Goal: Information Seeking & Learning: Learn about a topic

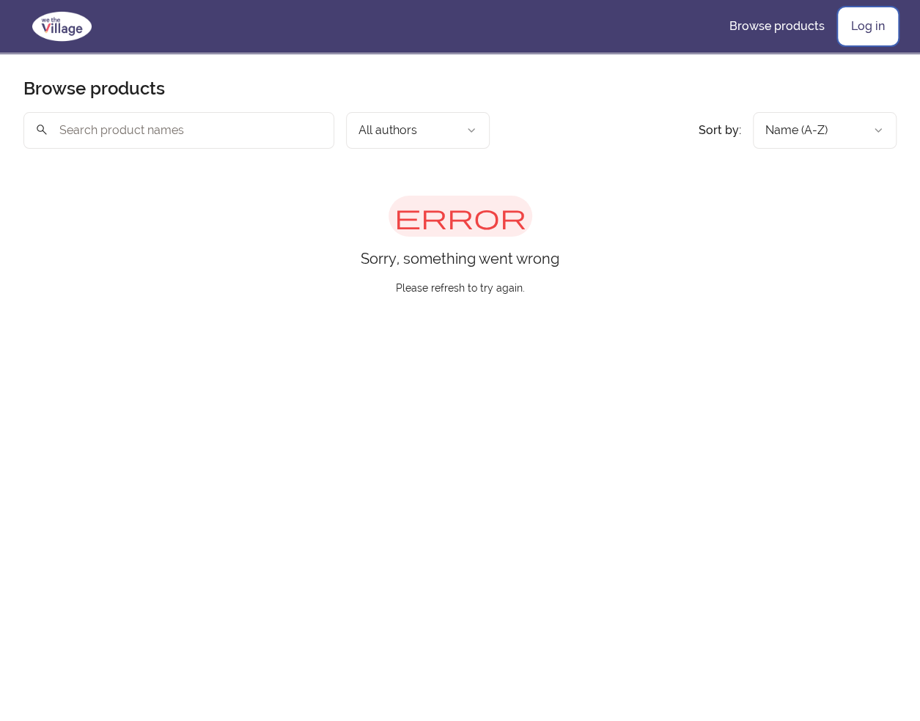
click at [843, 23] on link "Log in" at bounding box center [867, 26] width 57 height 35
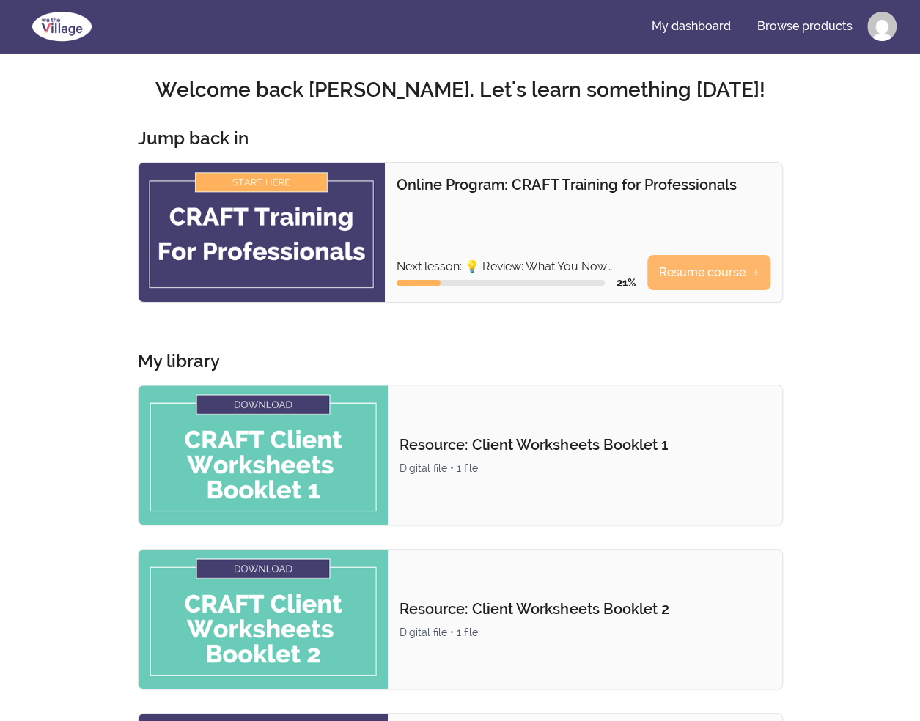
click at [677, 274] on link "Resume course" at bounding box center [708, 272] width 123 height 35
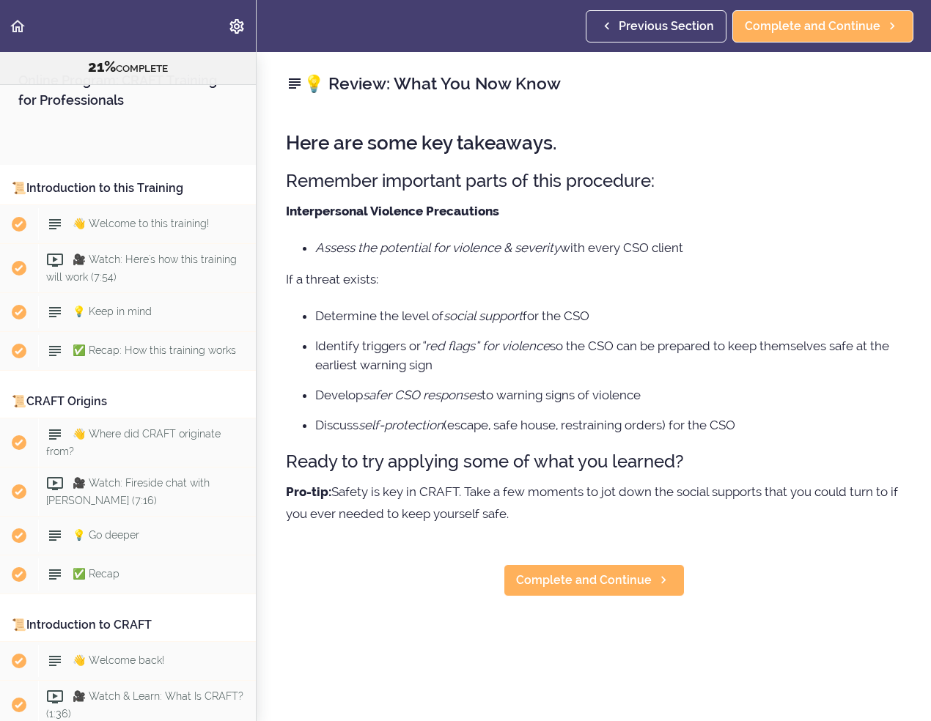
scroll to position [2230, 0]
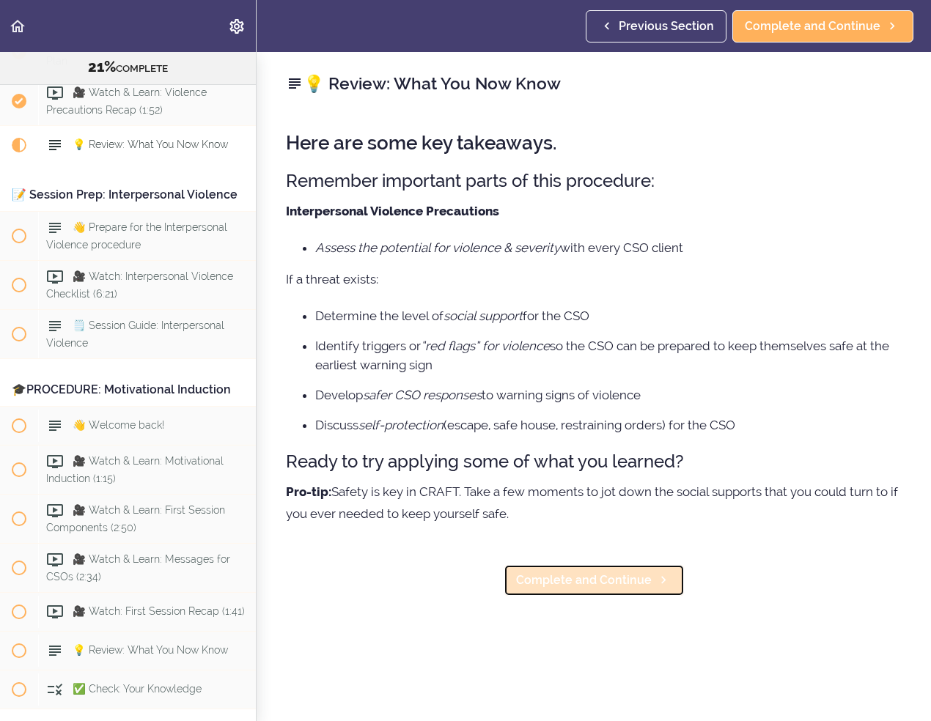
click at [604, 575] on span "Complete and Continue" at bounding box center [584, 581] width 136 height 18
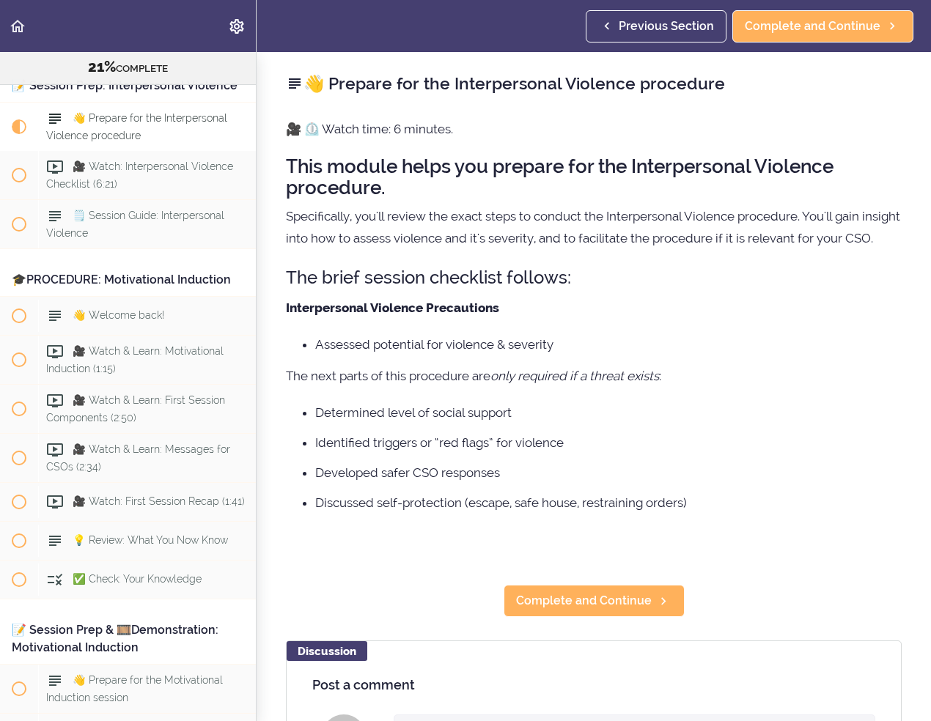
scroll to position [2358, 0]
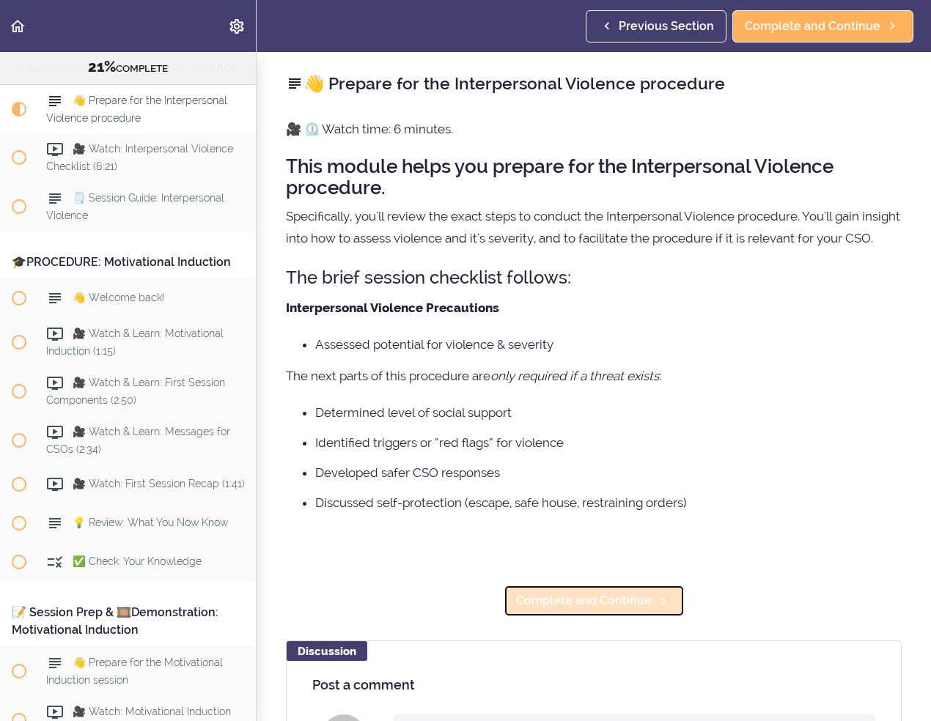
click at [598, 608] on link "Complete and Continue" at bounding box center [593, 601] width 181 height 32
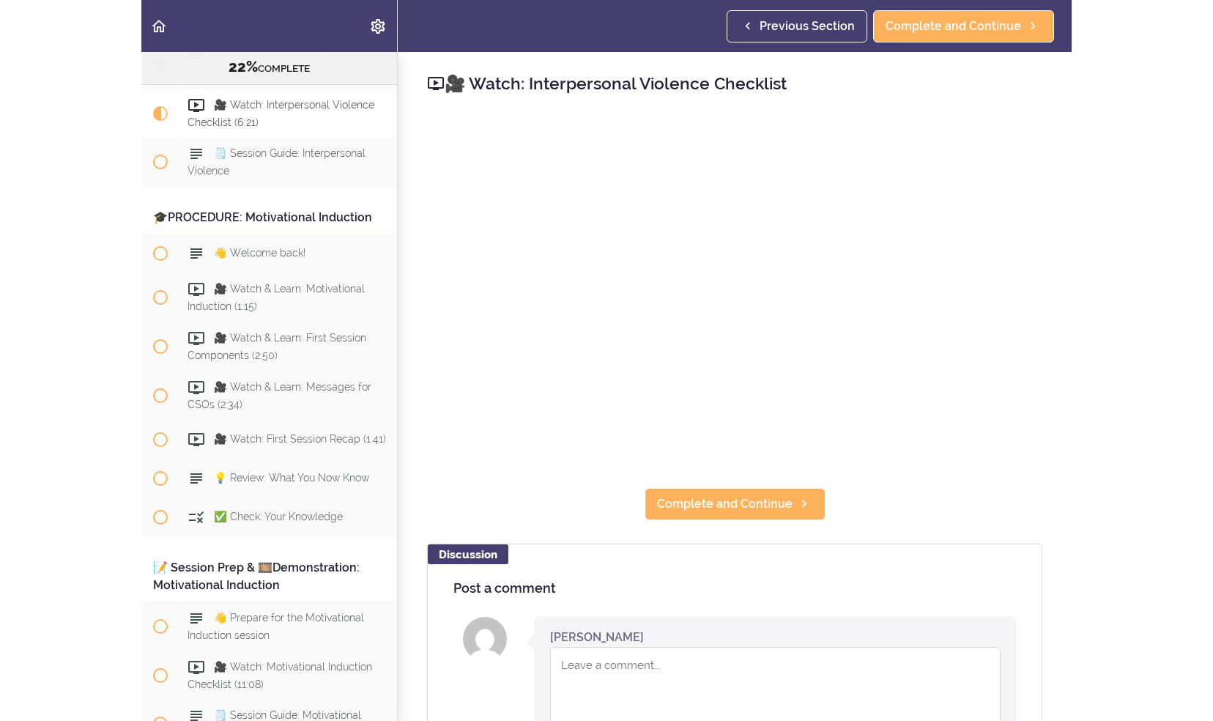
scroll to position [2407, 0]
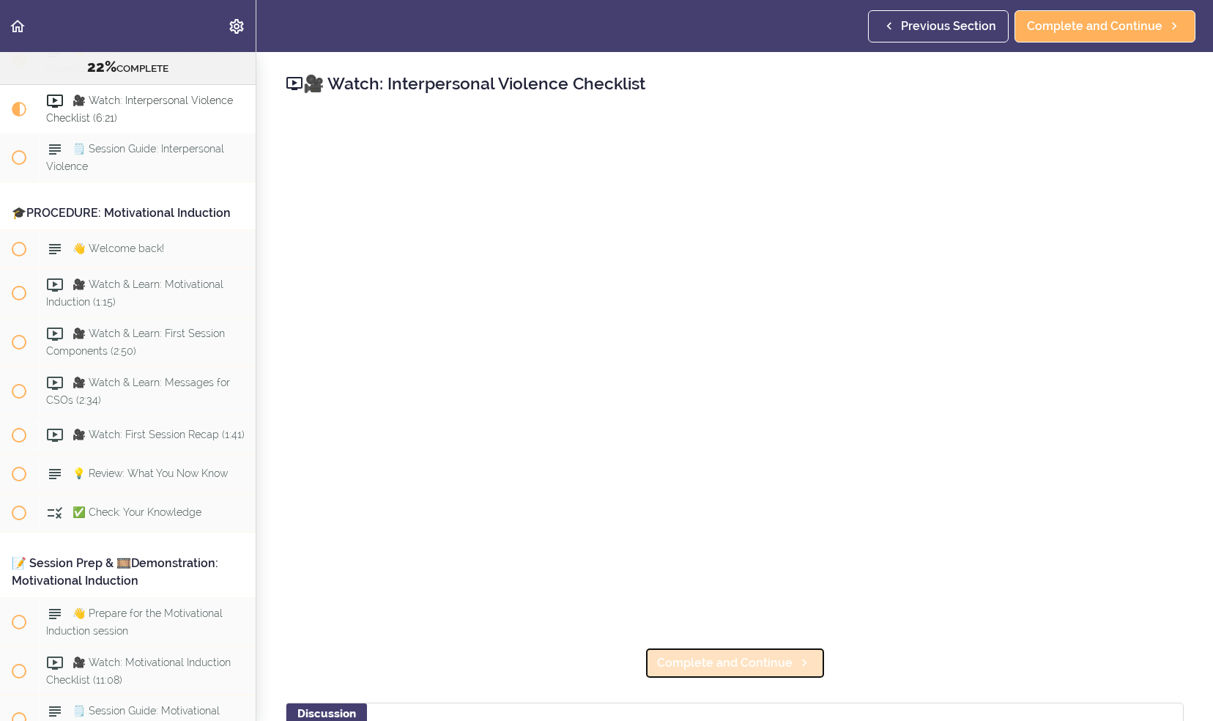
click at [800, 648] on link "Complete and Continue" at bounding box center [735, 663] width 181 height 32
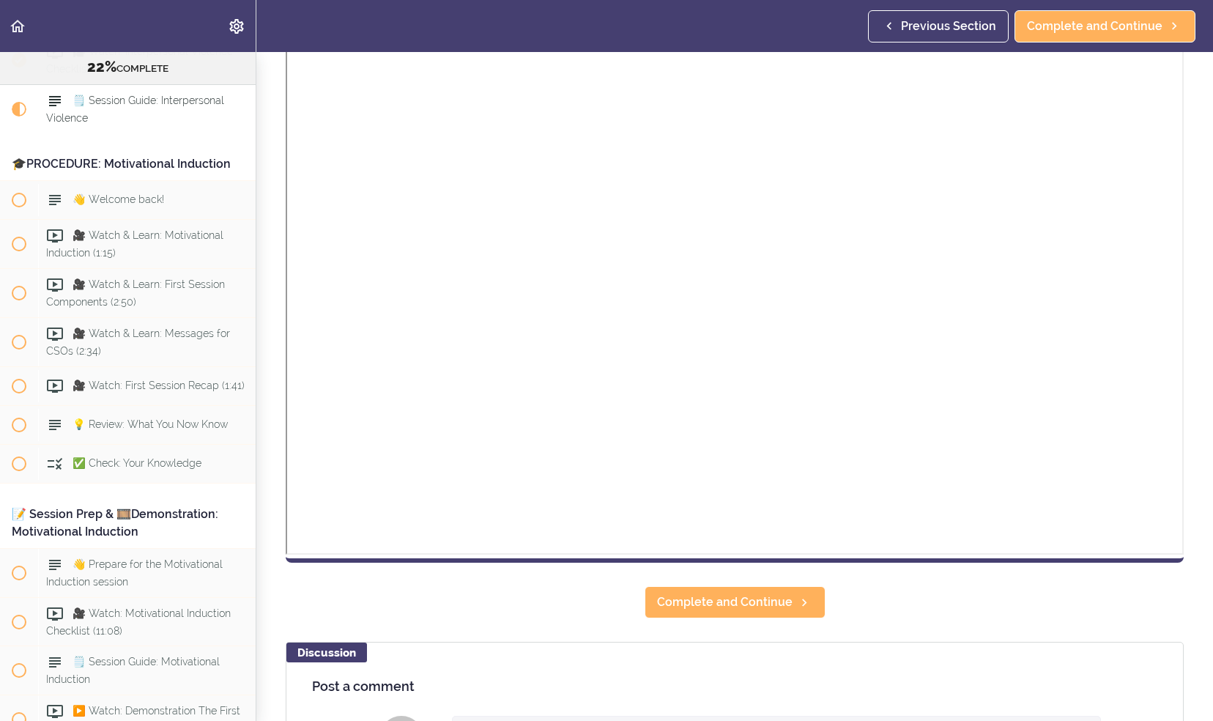
scroll to position [275, 0]
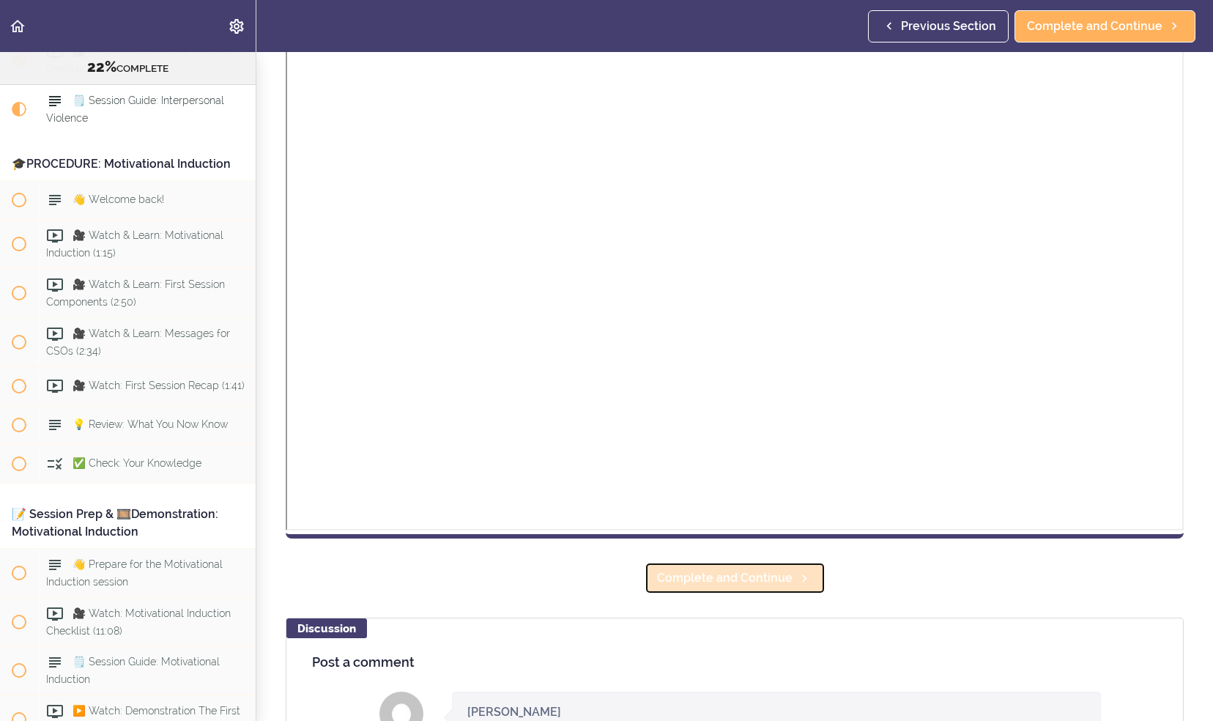
click at [796, 571] on icon at bounding box center [805, 578] width 18 height 15
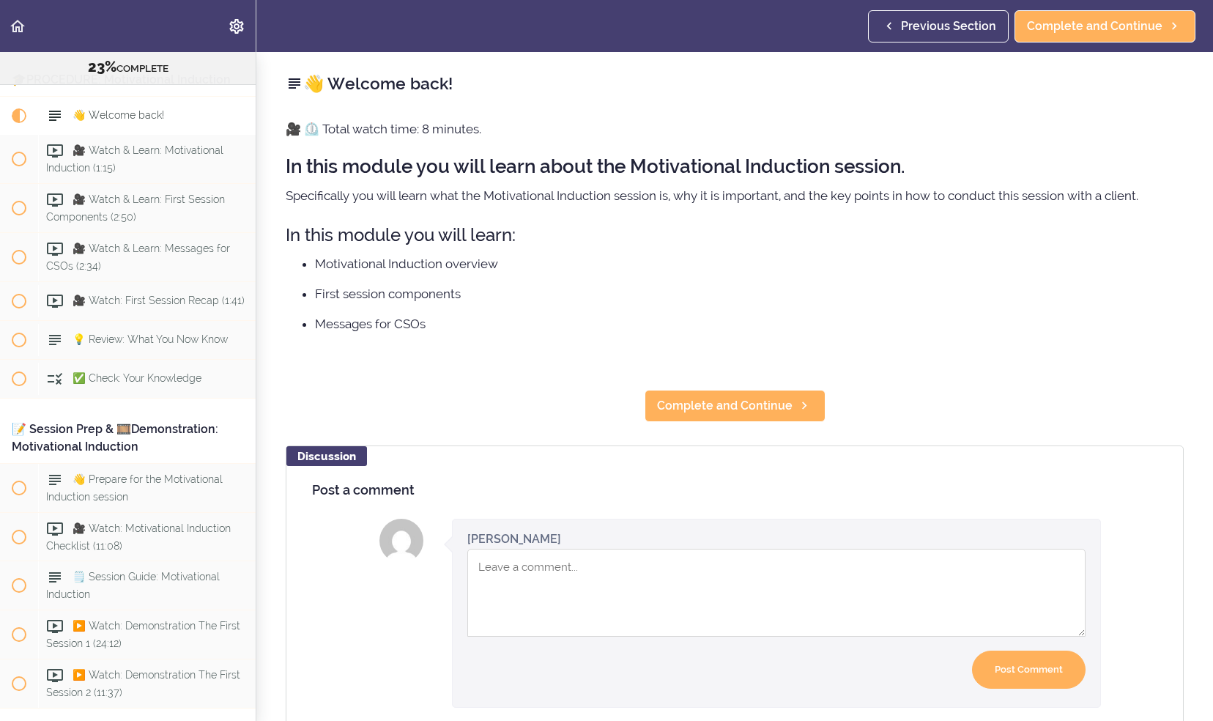
scroll to position [2552, 0]
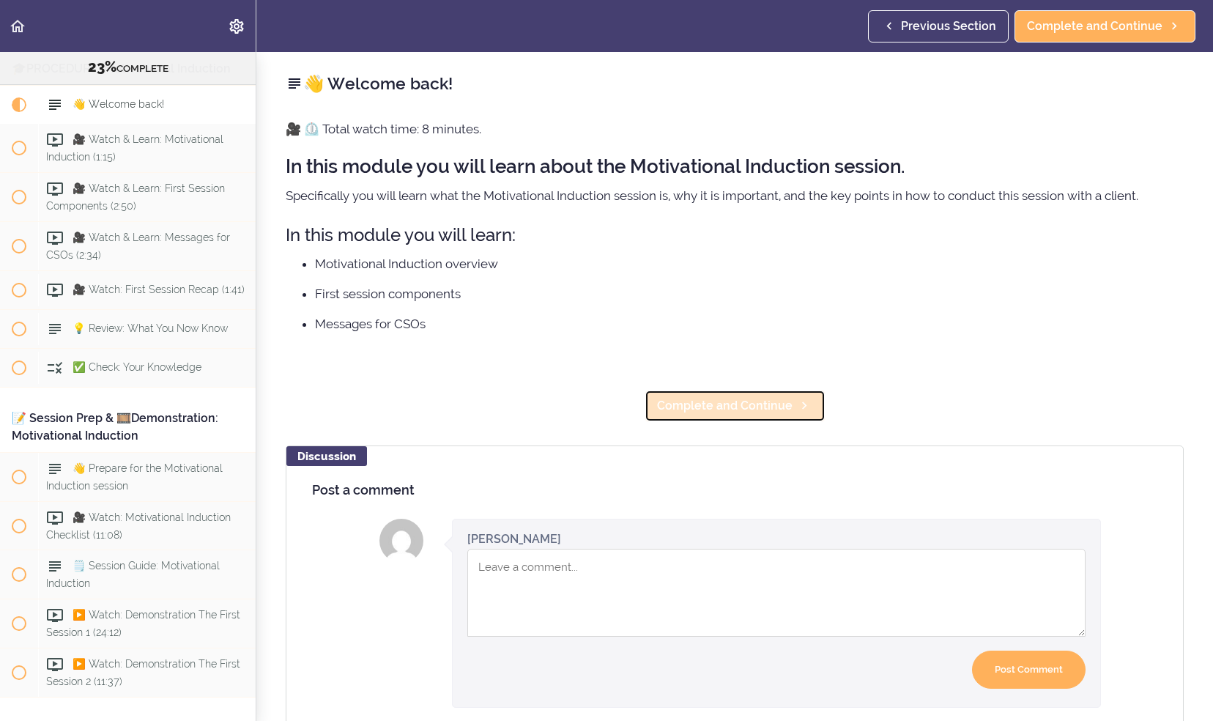
click at [714, 407] on span "Complete and Continue" at bounding box center [725, 406] width 136 height 18
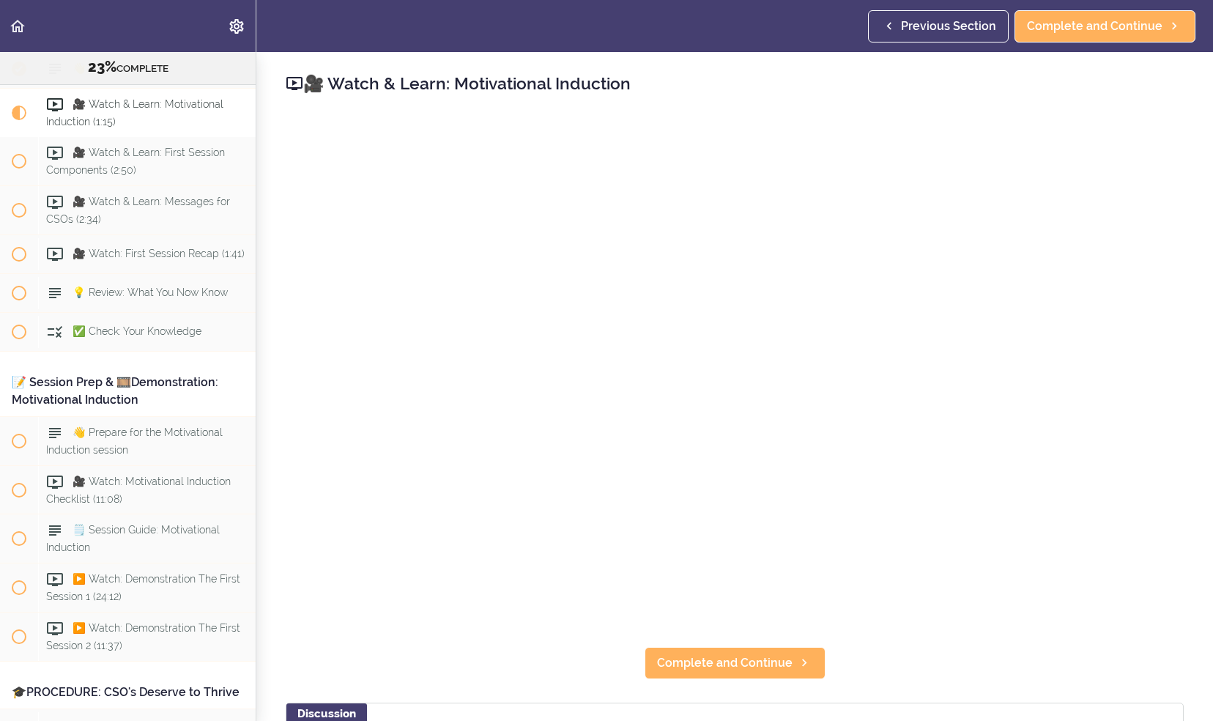
scroll to position [2591, 0]
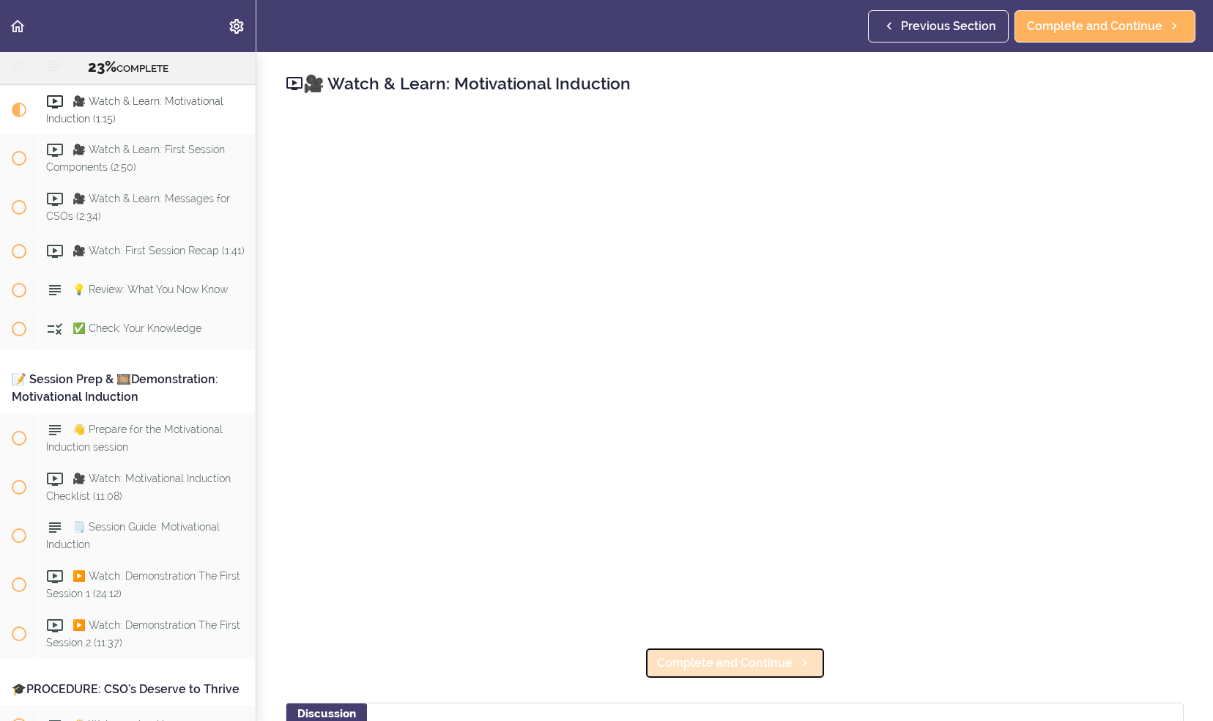
click at [739, 655] on span "Complete and Continue" at bounding box center [725, 663] width 136 height 18
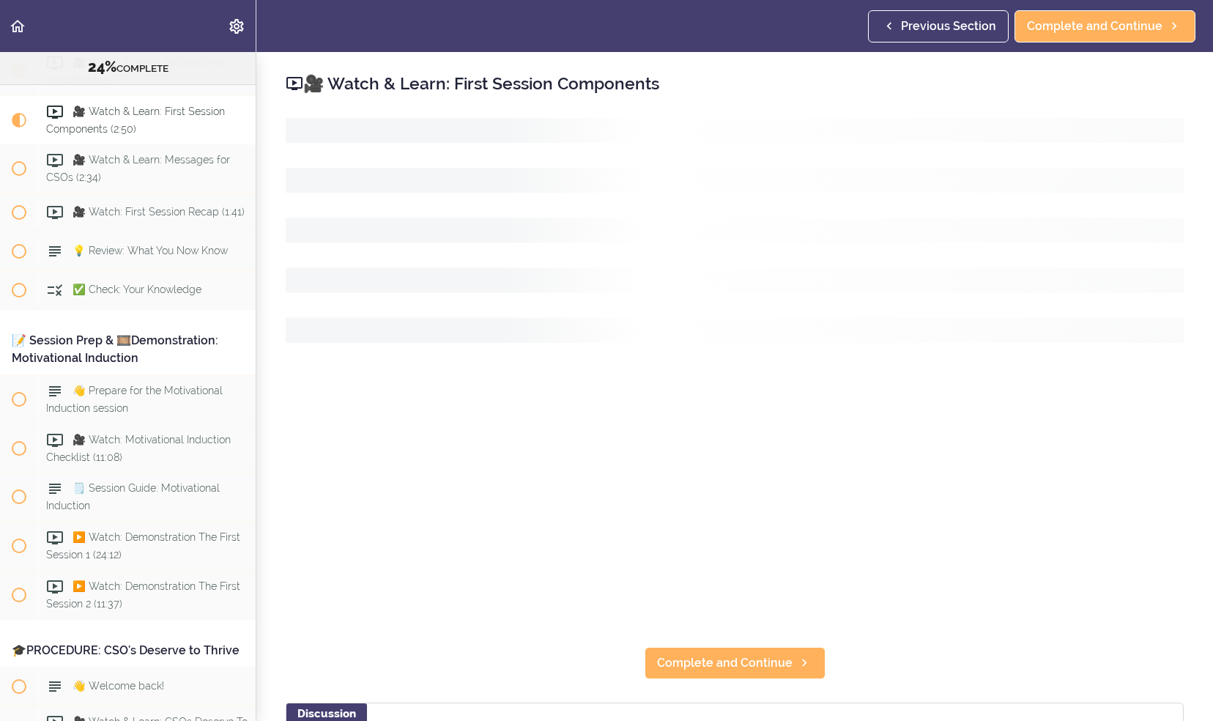
scroll to position [2640, 0]
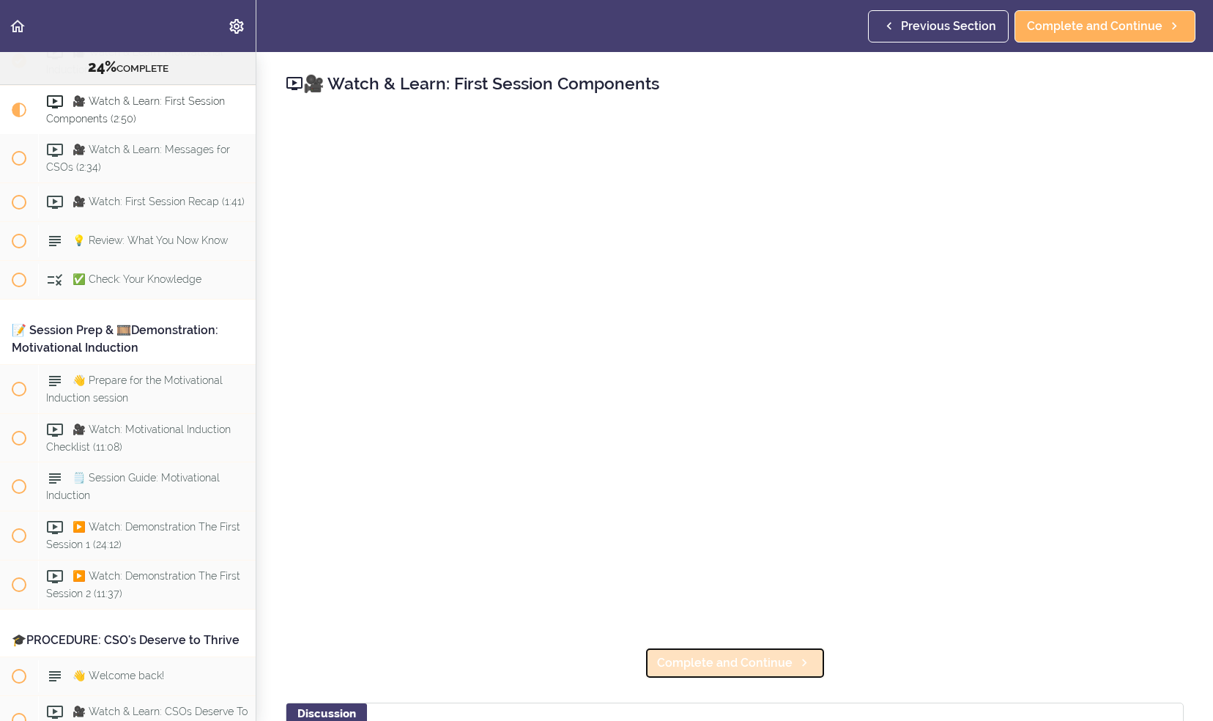
click at [769, 661] on span "Complete and Continue" at bounding box center [725, 663] width 136 height 18
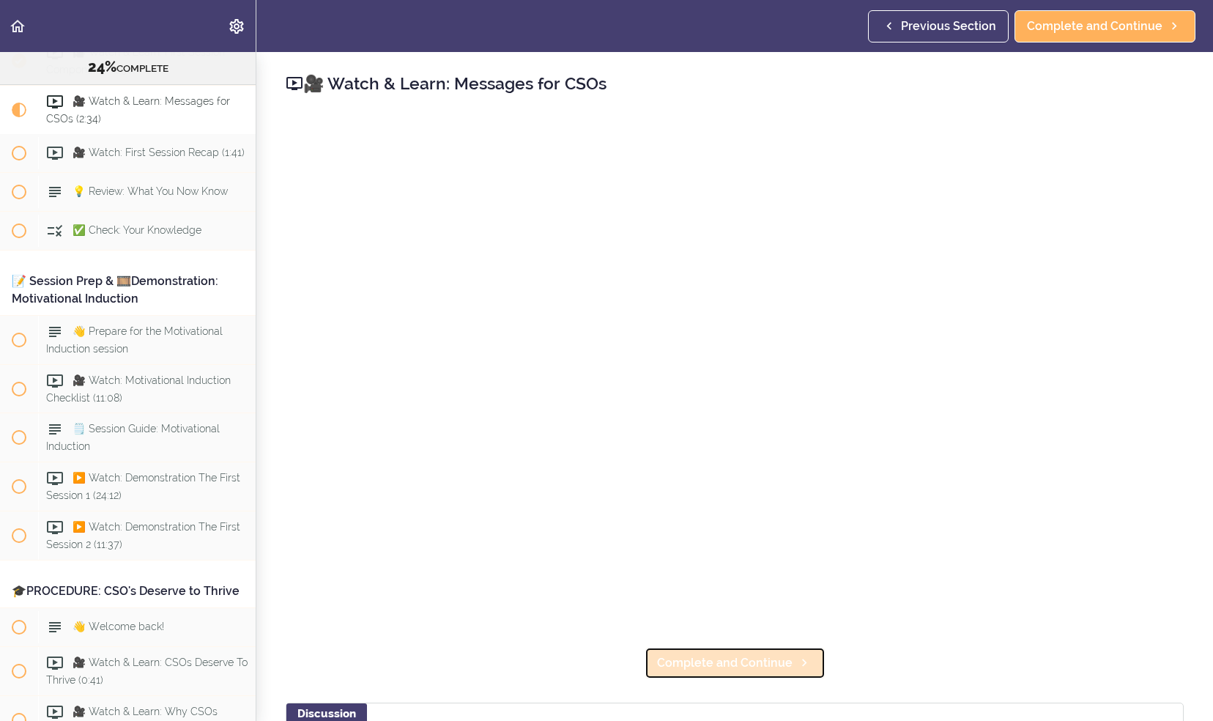
click at [769, 658] on span "Complete and Continue" at bounding box center [725, 663] width 136 height 18
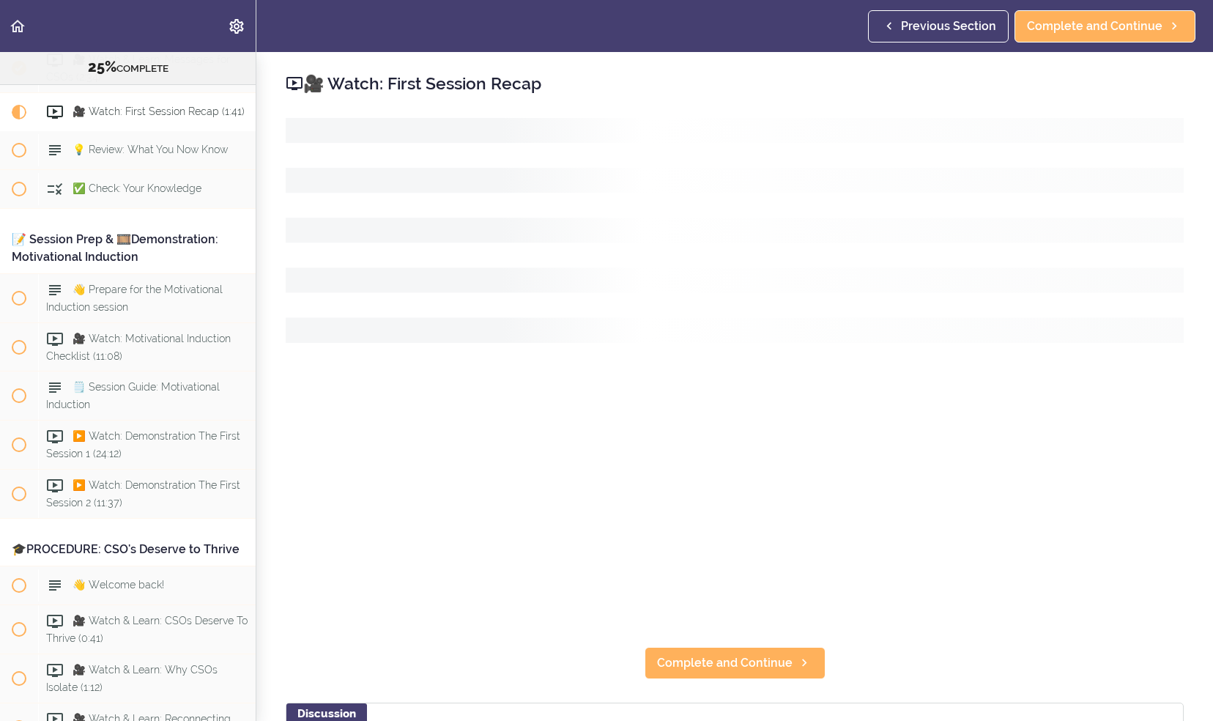
scroll to position [2738, 0]
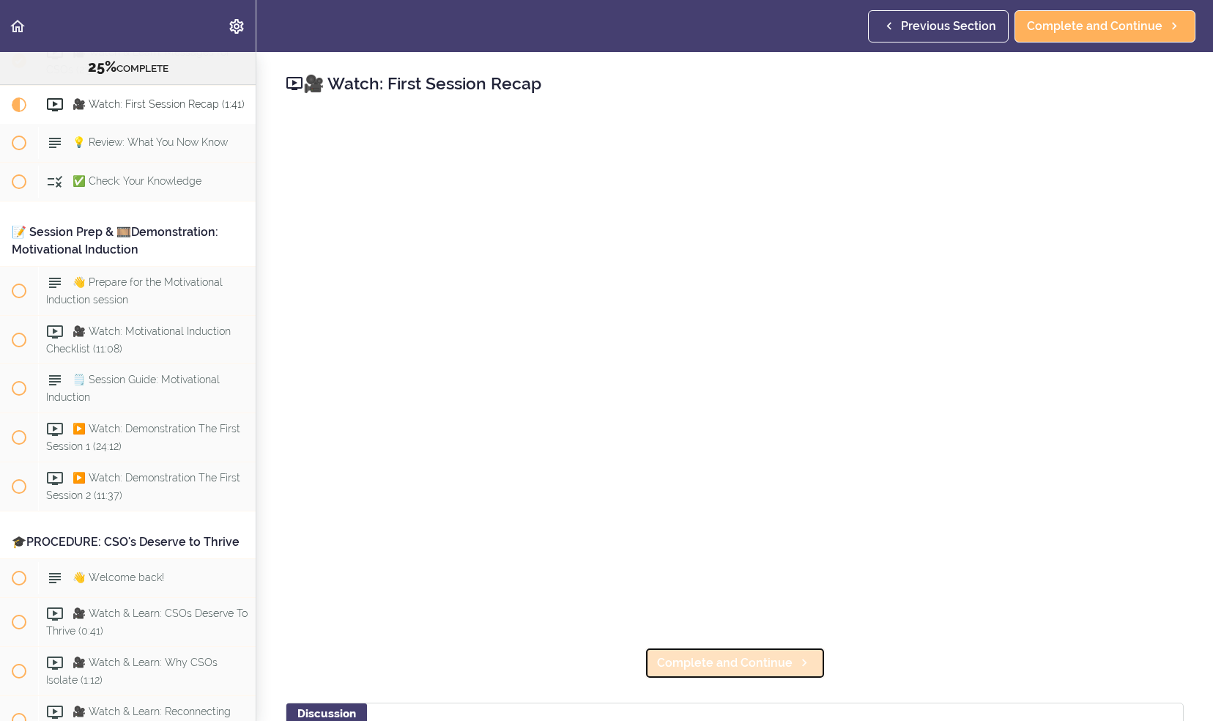
click at [783, 664] on span "Complete and Continue" at bounding box center [725, 663] width 136 height 18
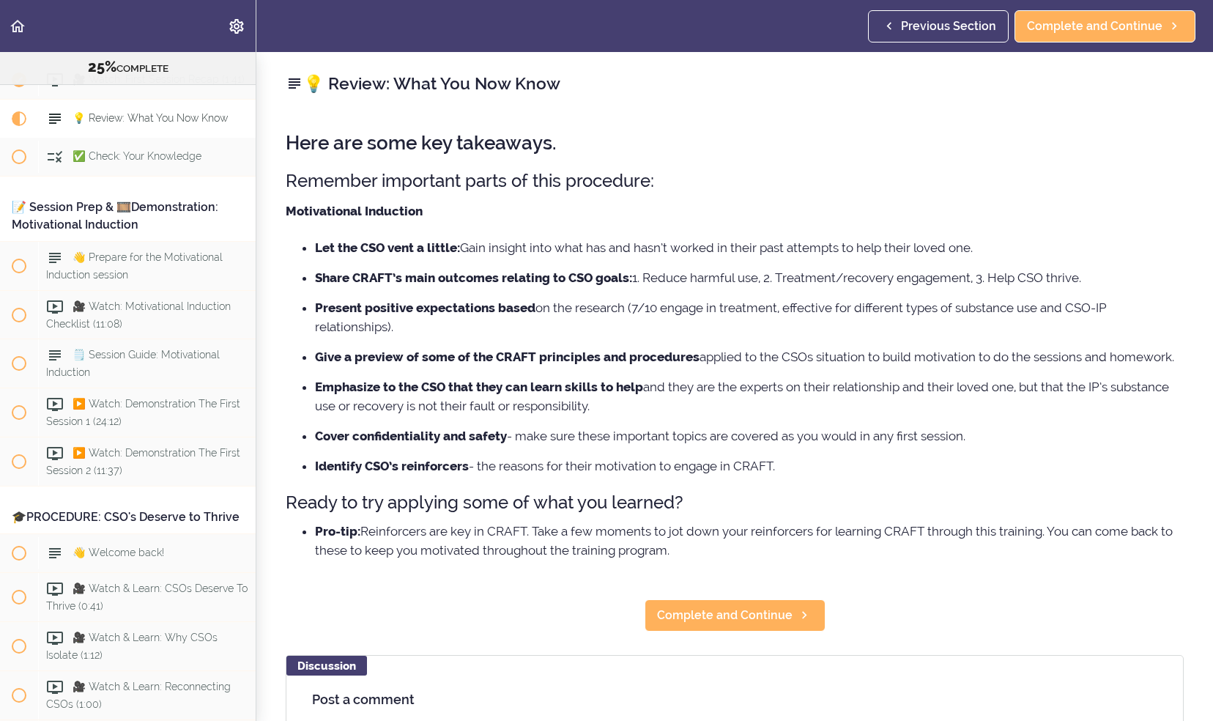
scroll to position [2787, 0]
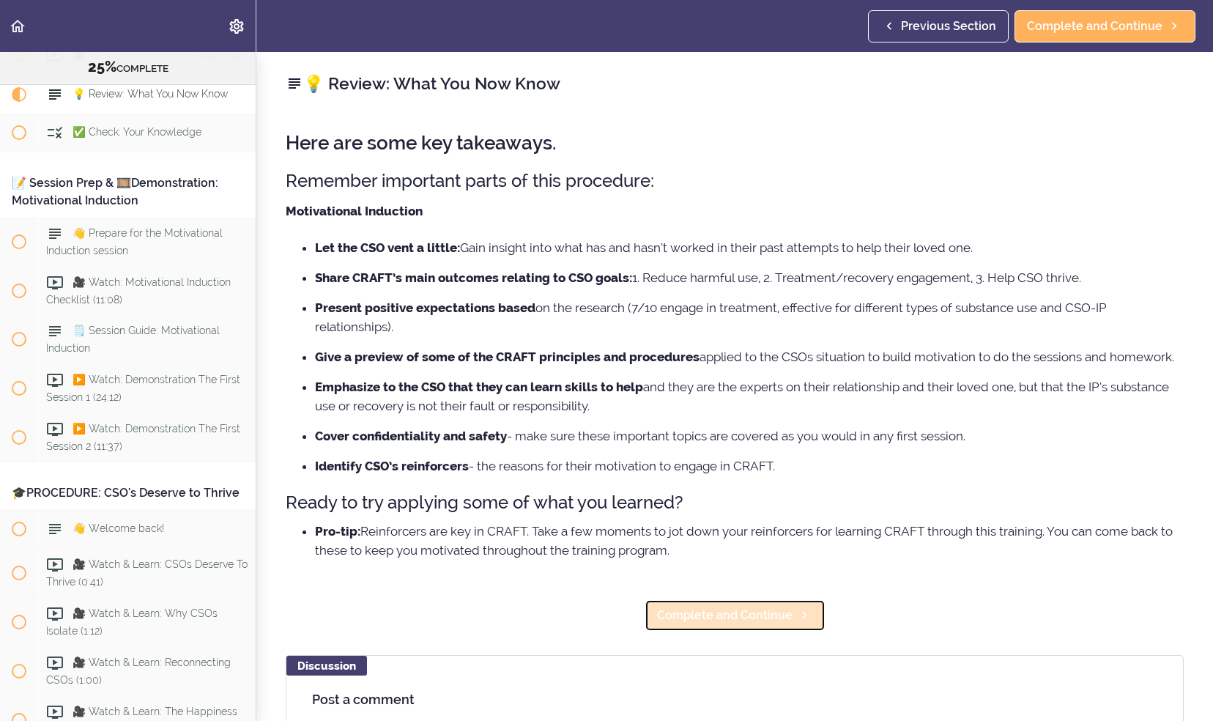
click at [674, 621] on link "Complete and Continue" at bounding box center [735, 615] width 181 height 32
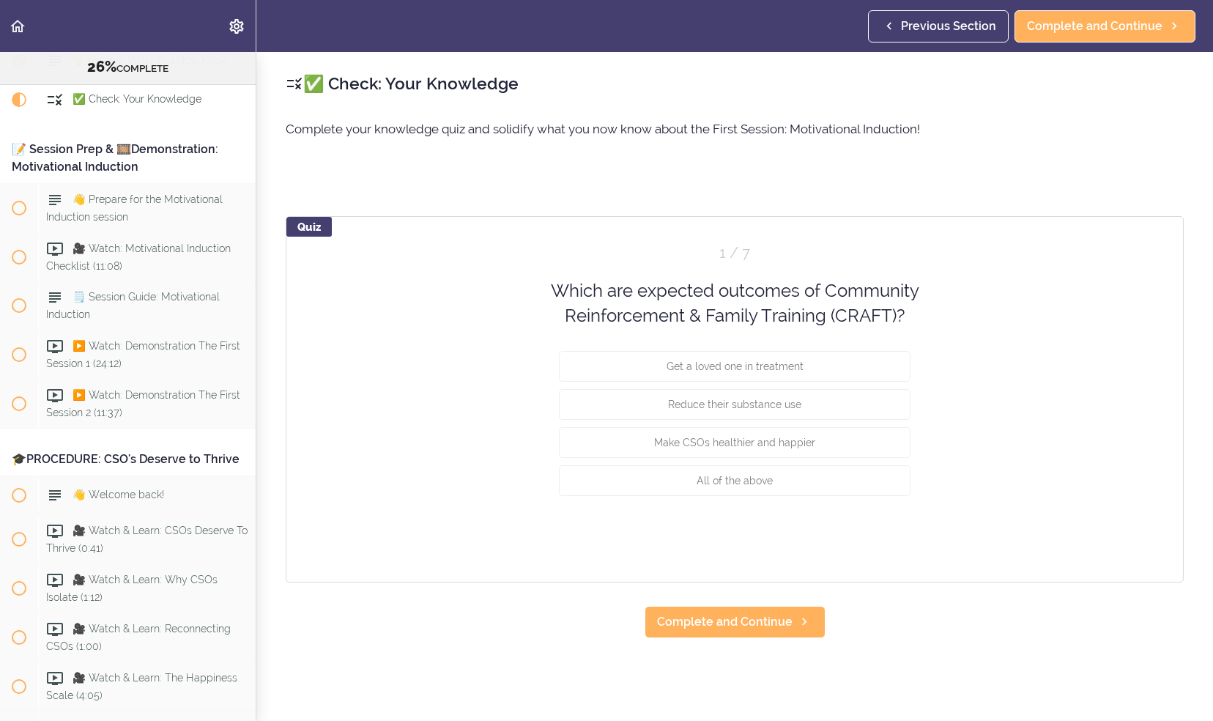
scroll to position [2825, 0]
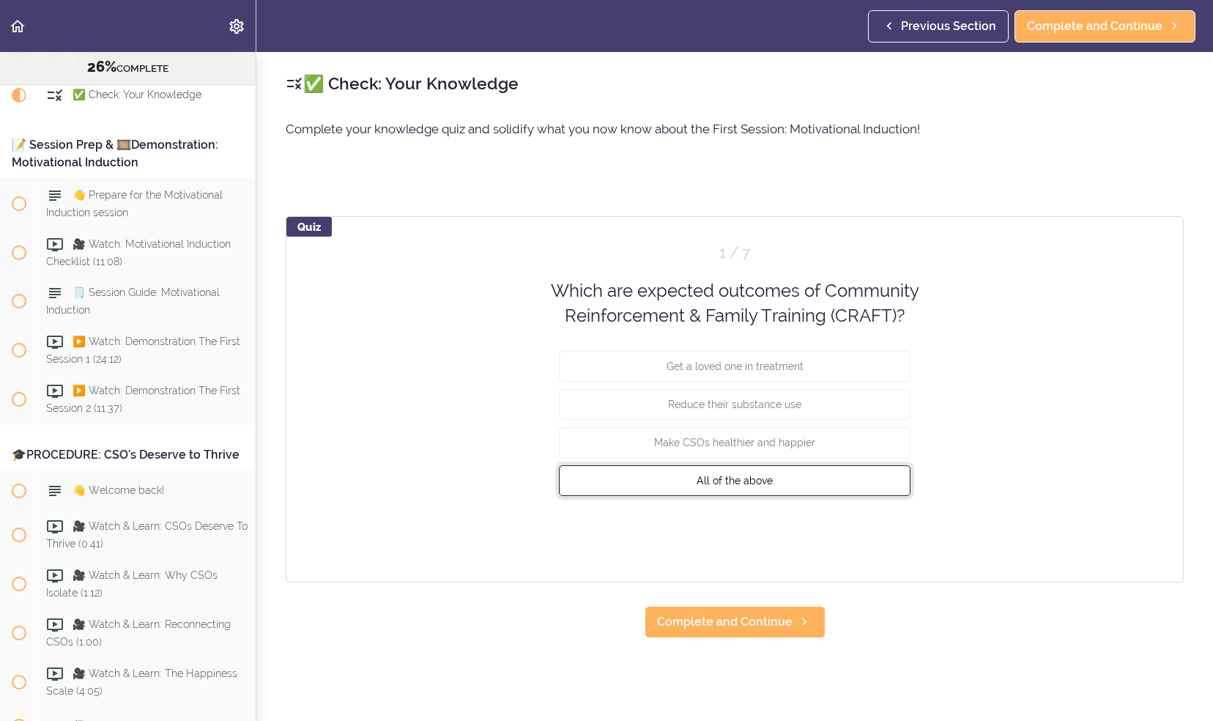
click at [715, 482] on span "All of the above" at bounding box center [735, 480] width 76 height 12
click at [870, 523] on button "Check" at bounding box center [882, 533] width 58 height 21
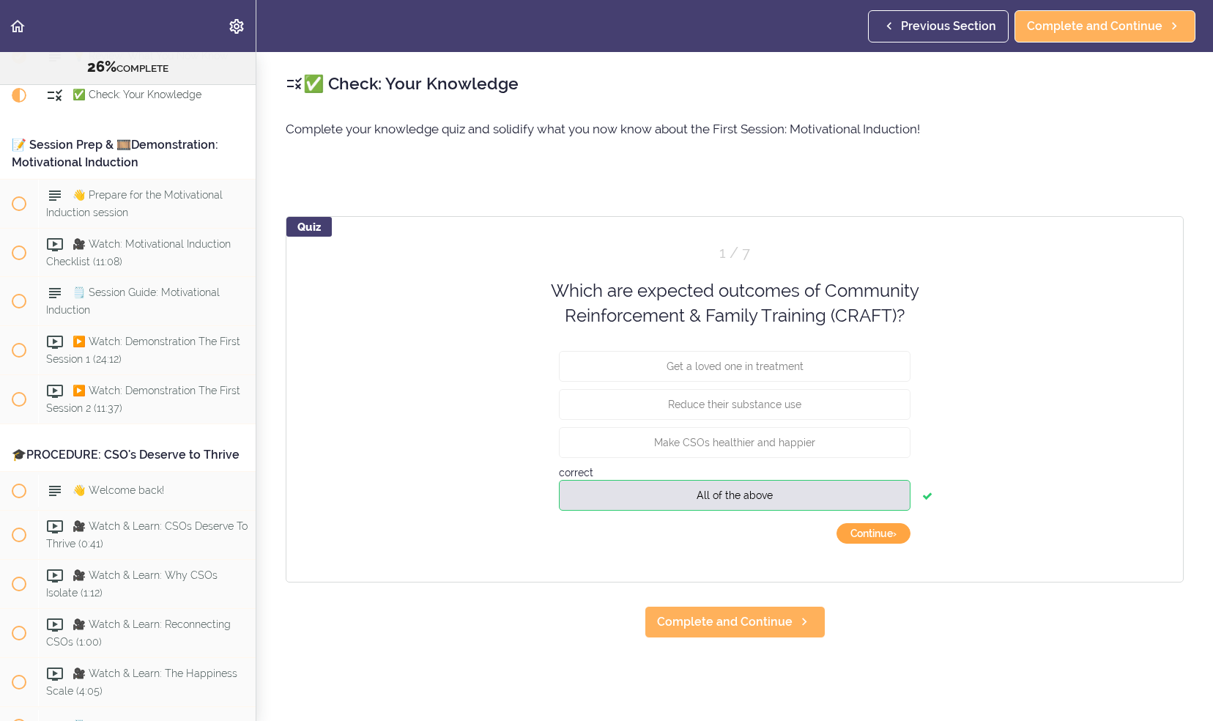
click at [881, 535] on button "Continue ›" at bounding box center [874, 533] width 74 height 21
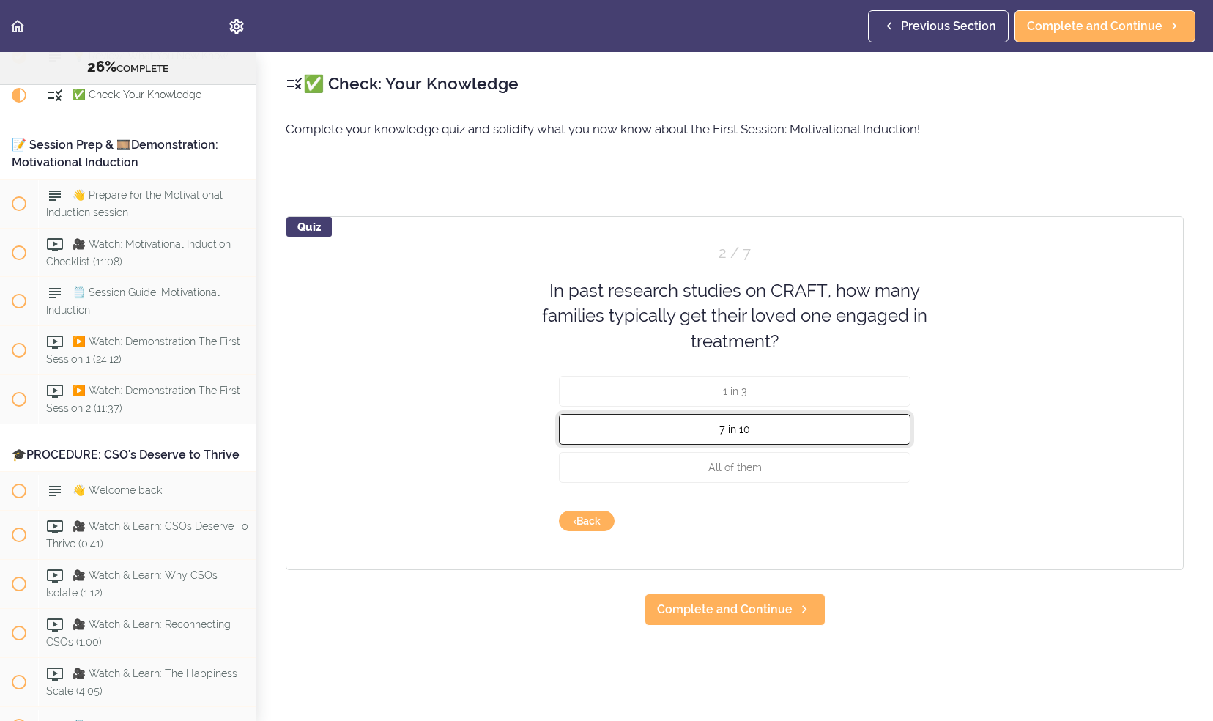
click at [806, 420] on button "7 in 10" at bounding box center [735, 429] width 352 height 31
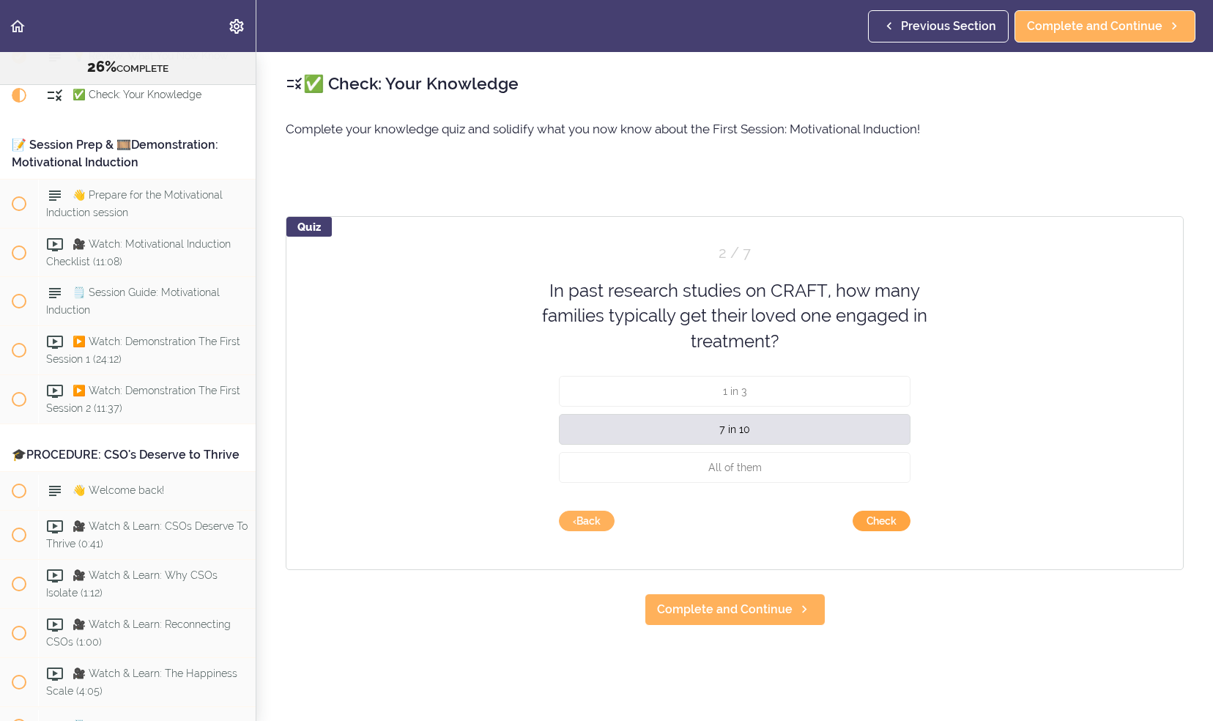
click at [865, 521] on button "Check" at bounding box center [882, 521] width 58 height 21
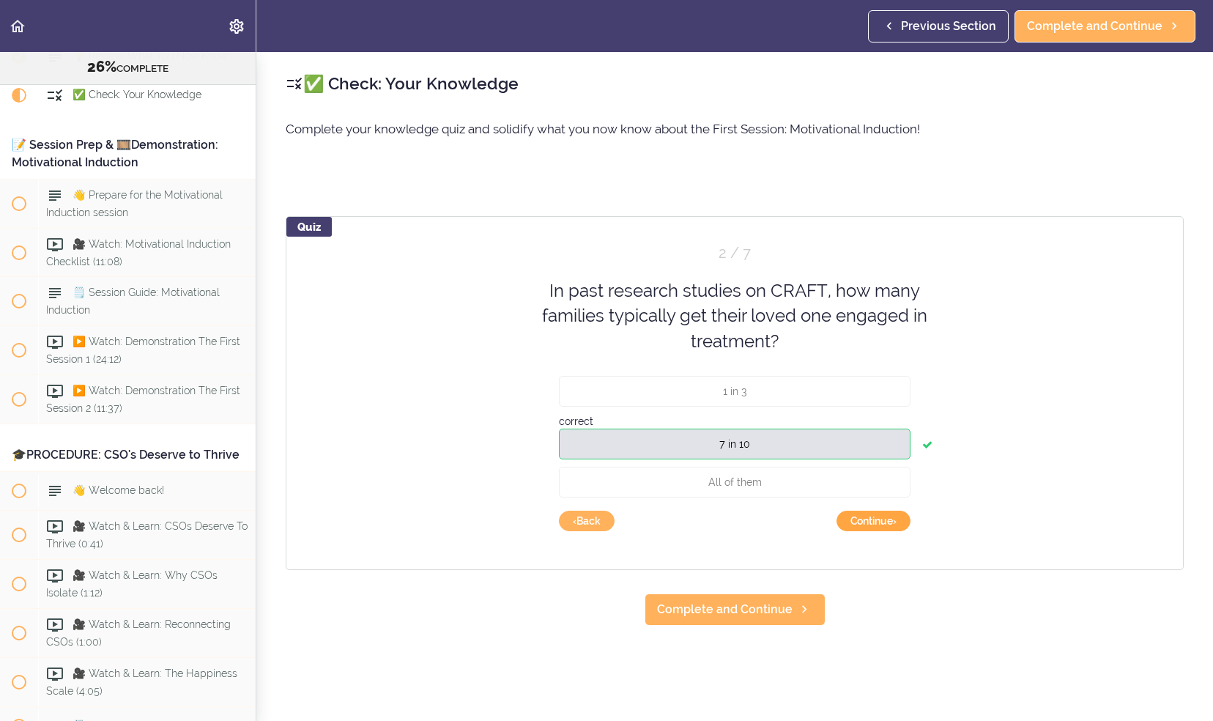
click at [865, 521] on button "Continue ›" at bounding box center [874, 521] width 74 height 21
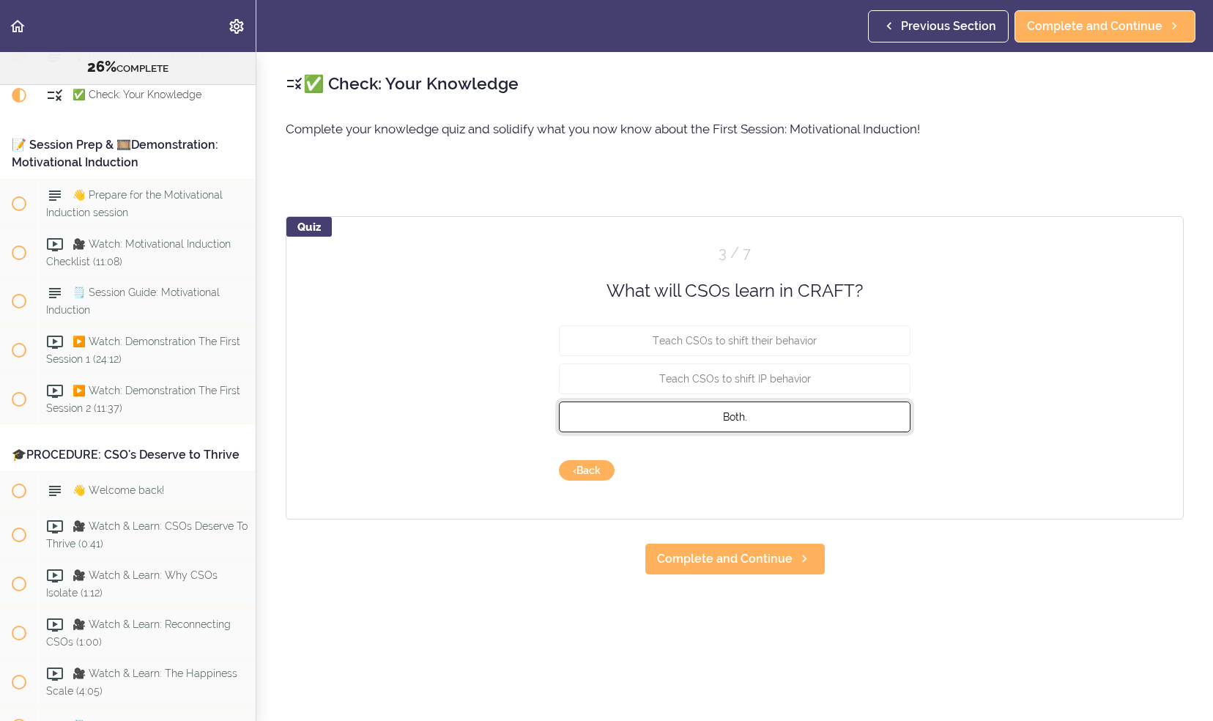
click at [832, 414] on button "Both." at bounding box center [735, 417] width 352 height 31
click at [862, 466] on button "Check" at bounding box center [882, 470] width 58 height 21
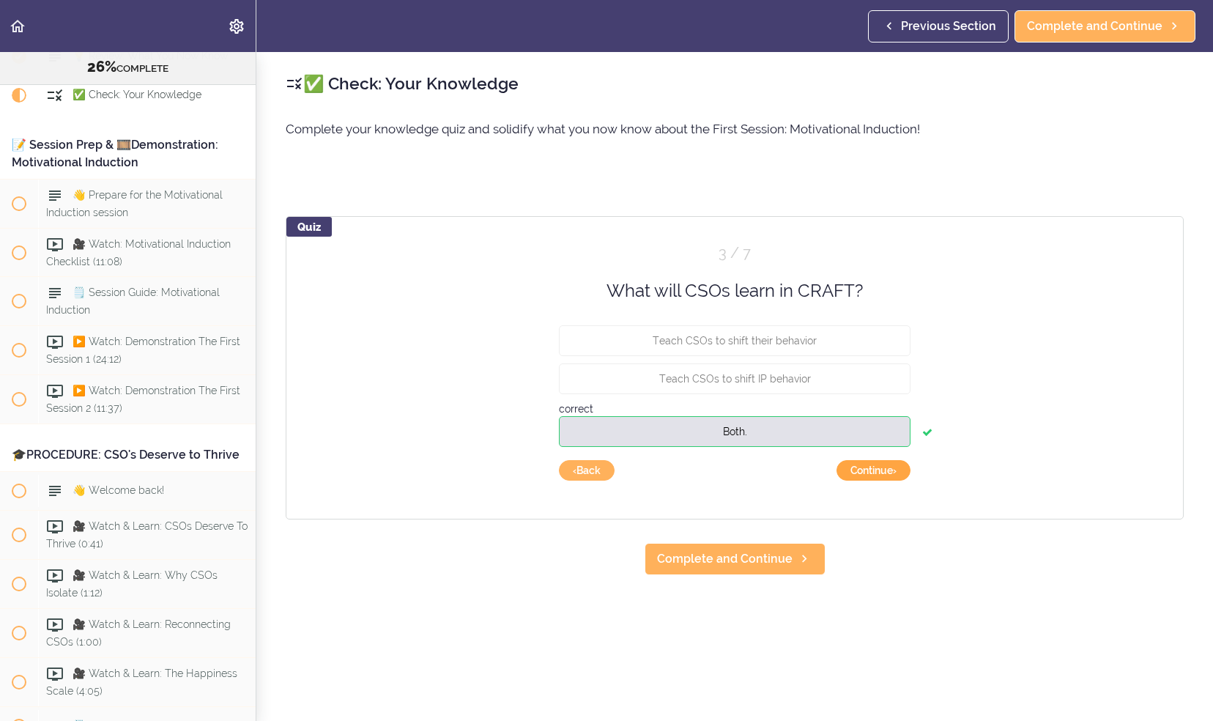
click at [862, 466] on button "Continue ›" at bounding box center [874, 470] width 74 height 21
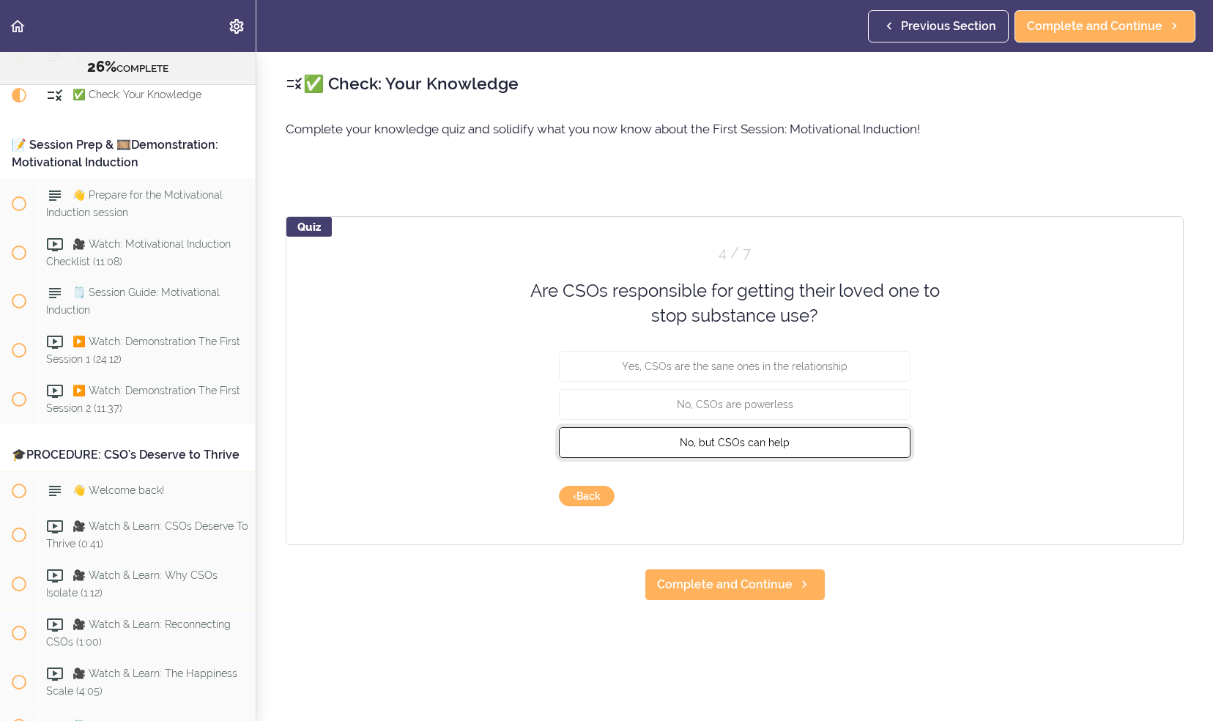
click at [824, 440] on button "No, but CSOs can help" at bounding box center [735, 441] width 352 height 31
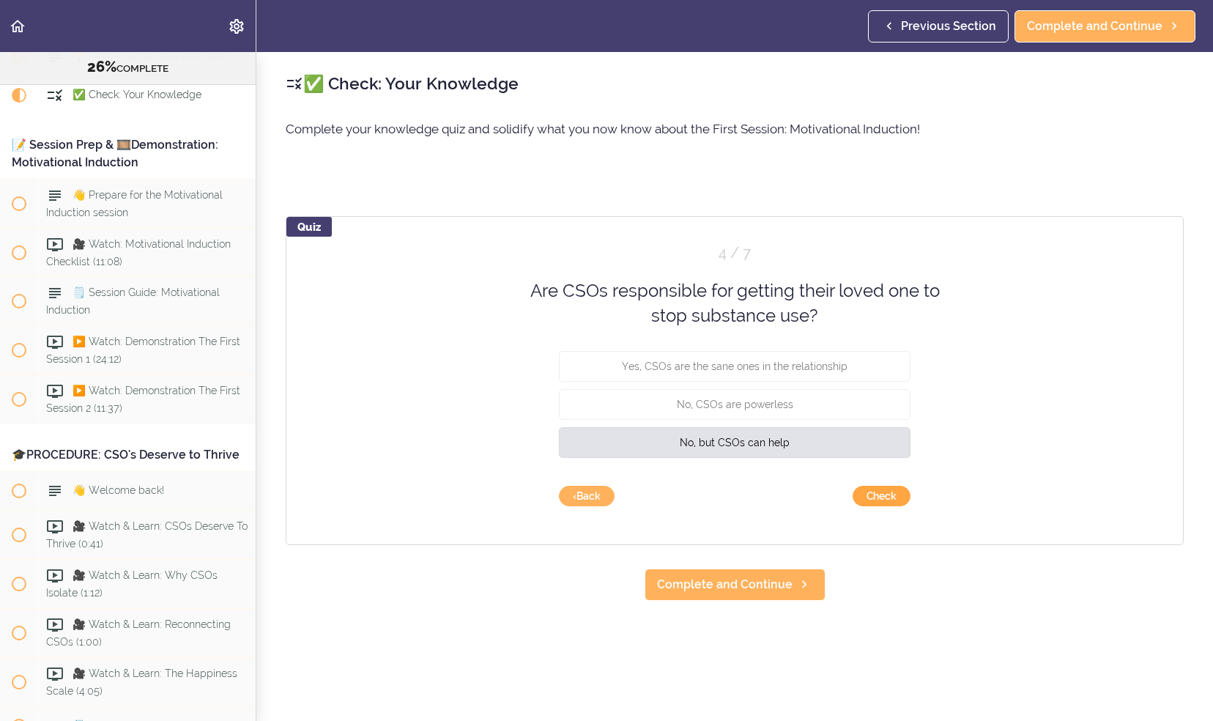
click at [868, 492] on button "Check" at bounding box center [882, 496] width 58 height 21
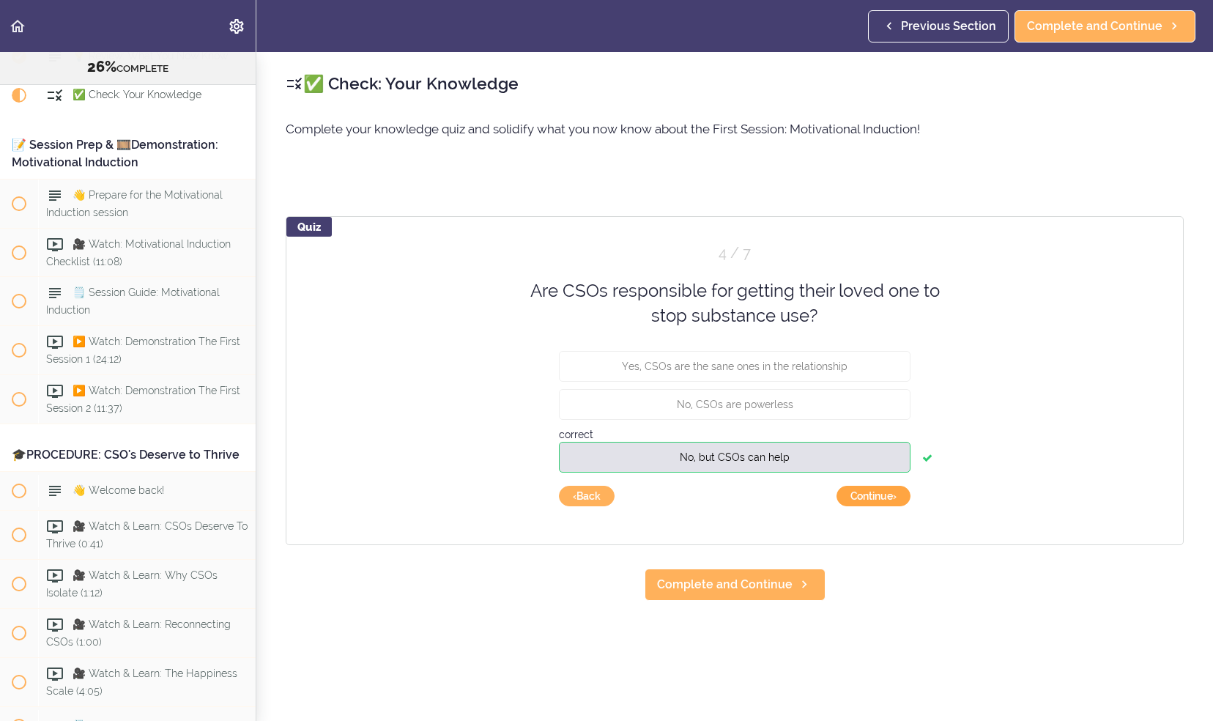
click at [868, 492] on button "Continue ›" at bounding box center [874, 496] width 74 height 21
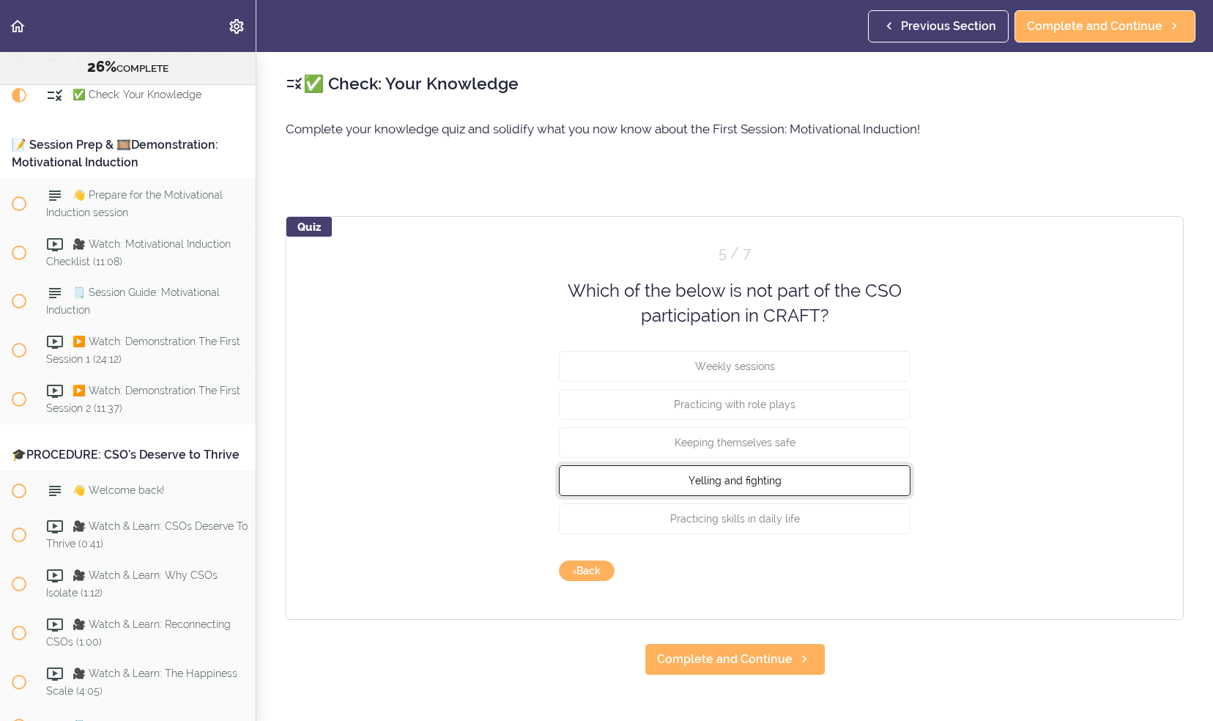
click at [805, 476] on button "Yelling and fighting" at bounding box center [735, 480] width 352 height 31
click at [879, 572] on button "Check" at bounding box center [882, 571] width 58 height 21
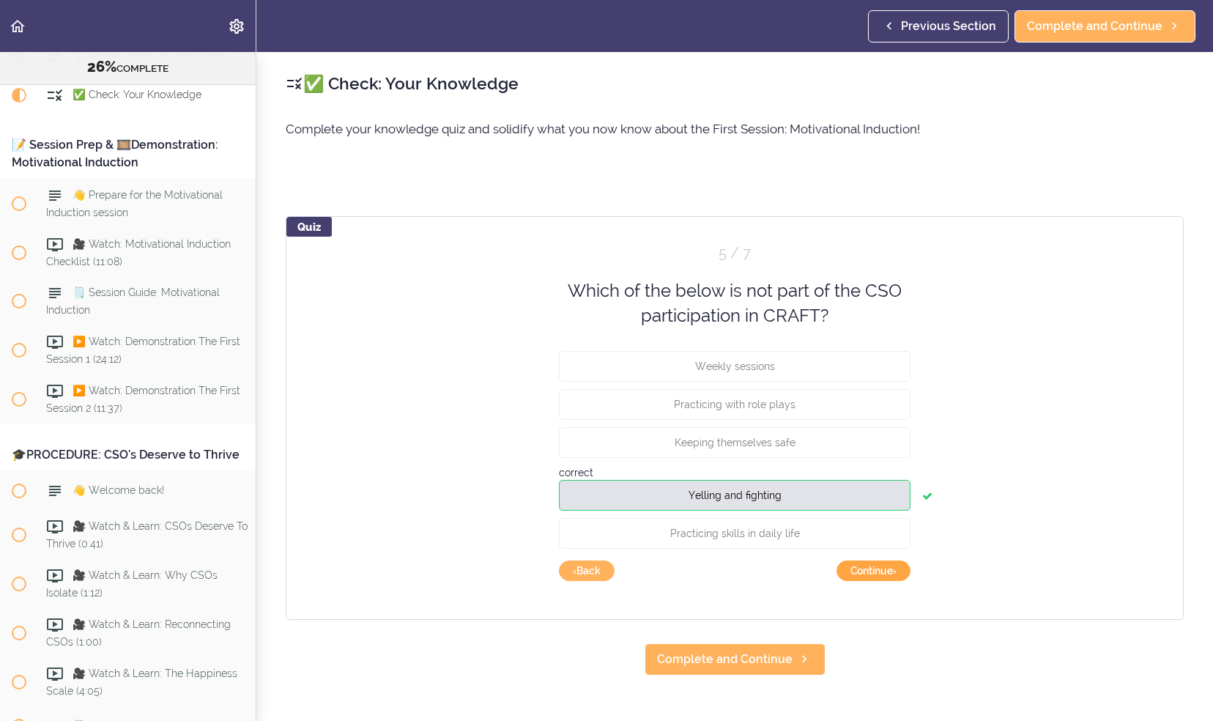
click at [879, 572] on button "Continue ›" at bounding box center [874, 571] width 74 height 21
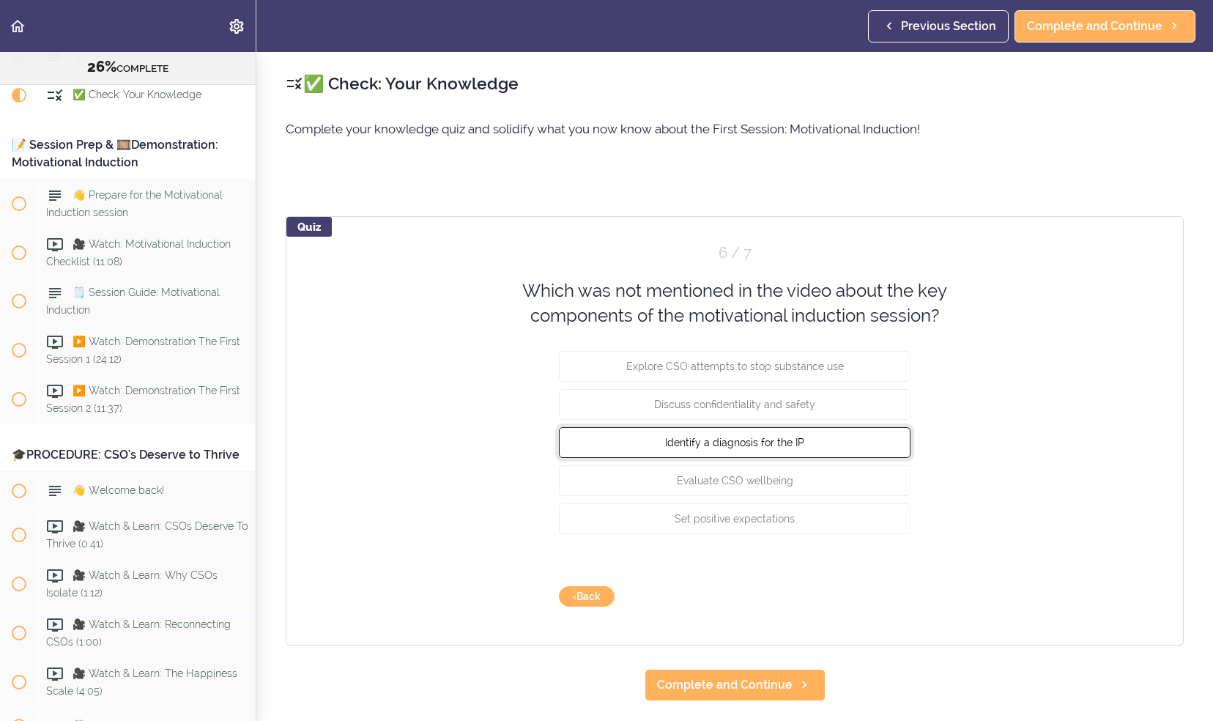
click at [796, 448] on span "Identify a diagnosis for the IP" at bounding box center [734, 442] width 139 height 12
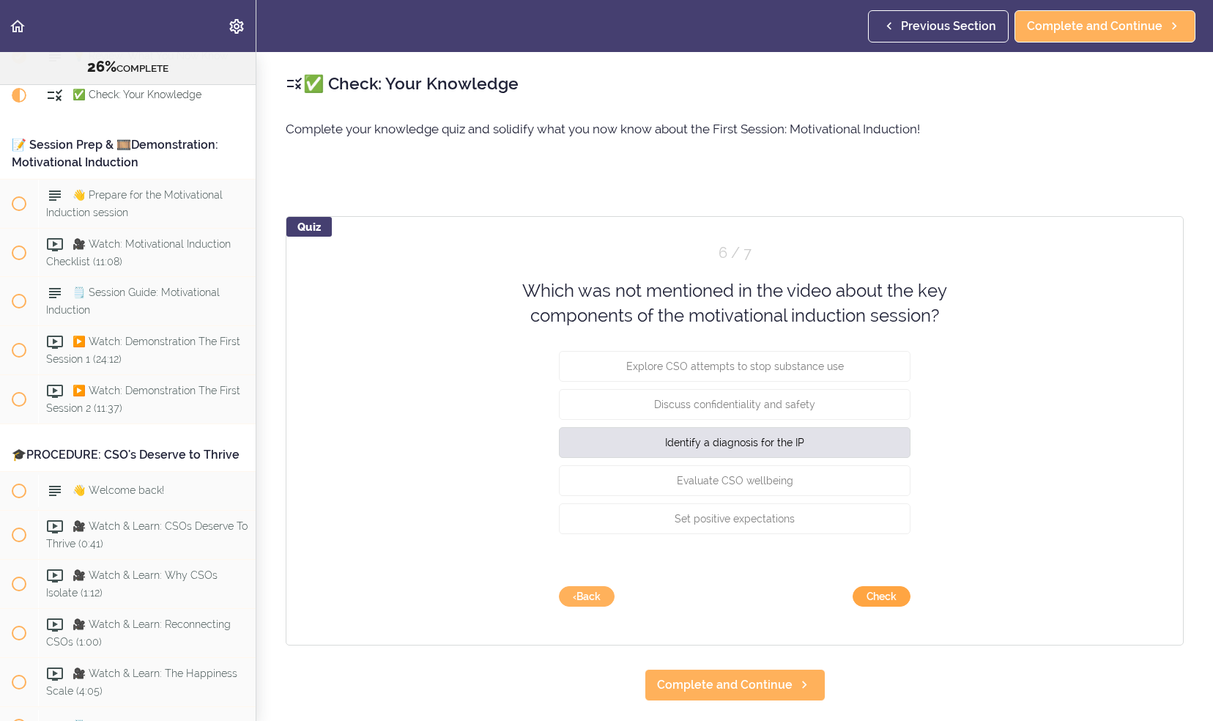
click at [868, 591] on button "Check" at bounding box center [882, 596] width 58 height 21
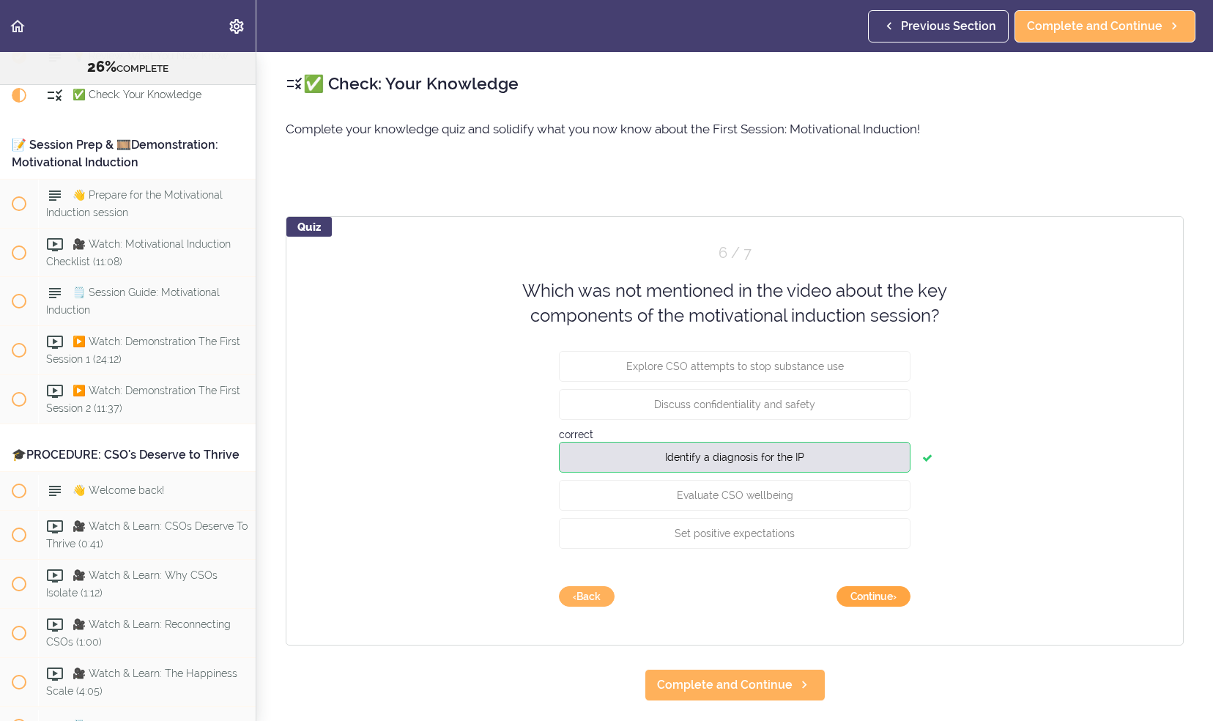
click at [868, 591] on button "Continue ›" at bounding box center [874, 596] width 74 height 21
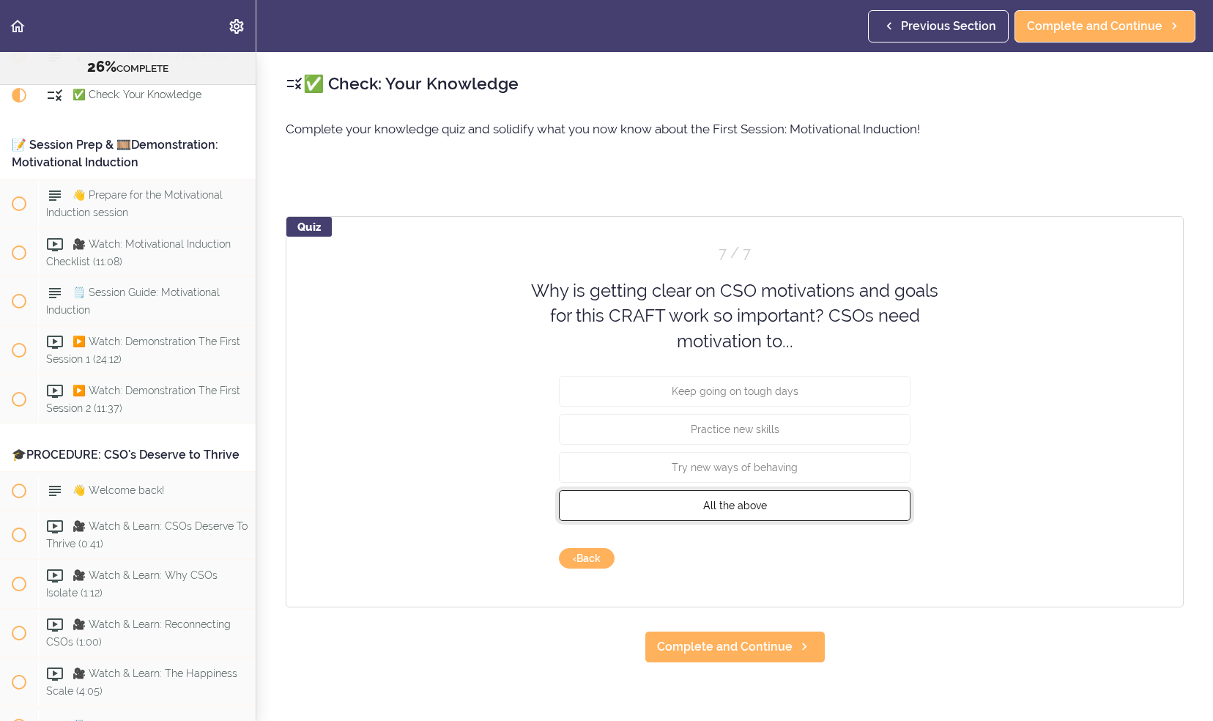
click at [758, 501] on span "All the above" at bounding box center [735, 506] width 64 height 12
click at [894, 564] on button "Check" at bounding box center [882, 558] width 58 height 21
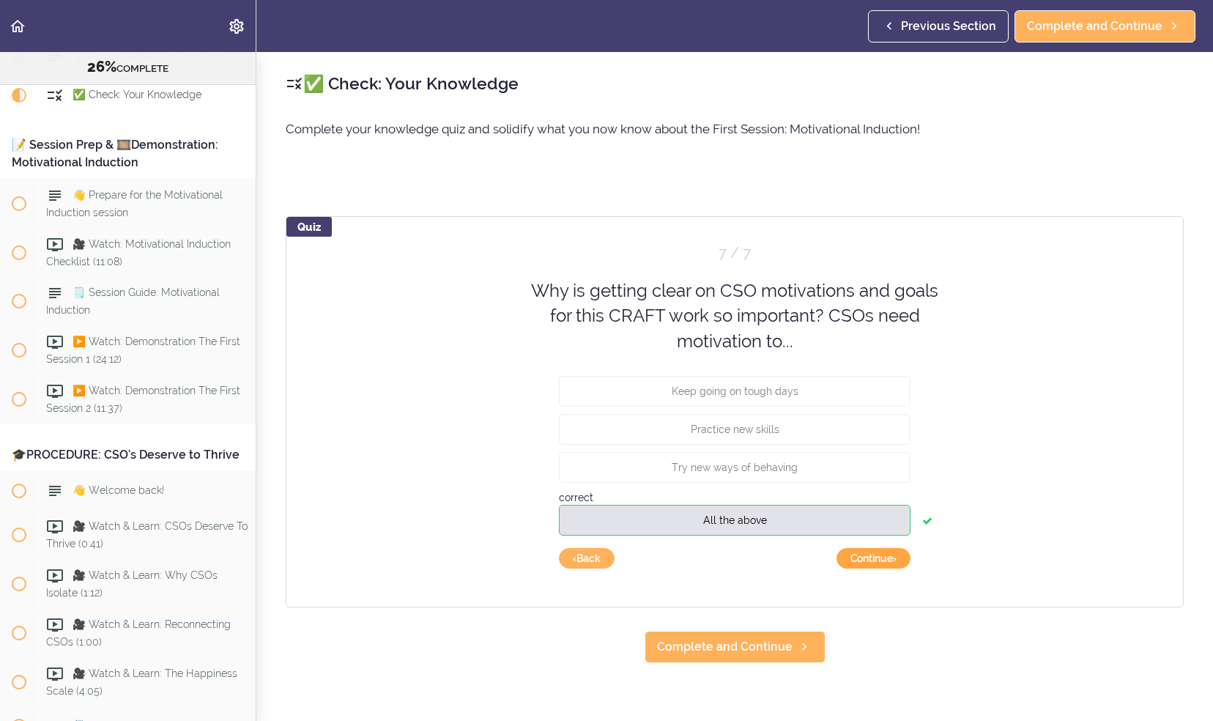
click at [887, 561] on button "Continue ›" at bounding box center [874, 558] width 74 height 21
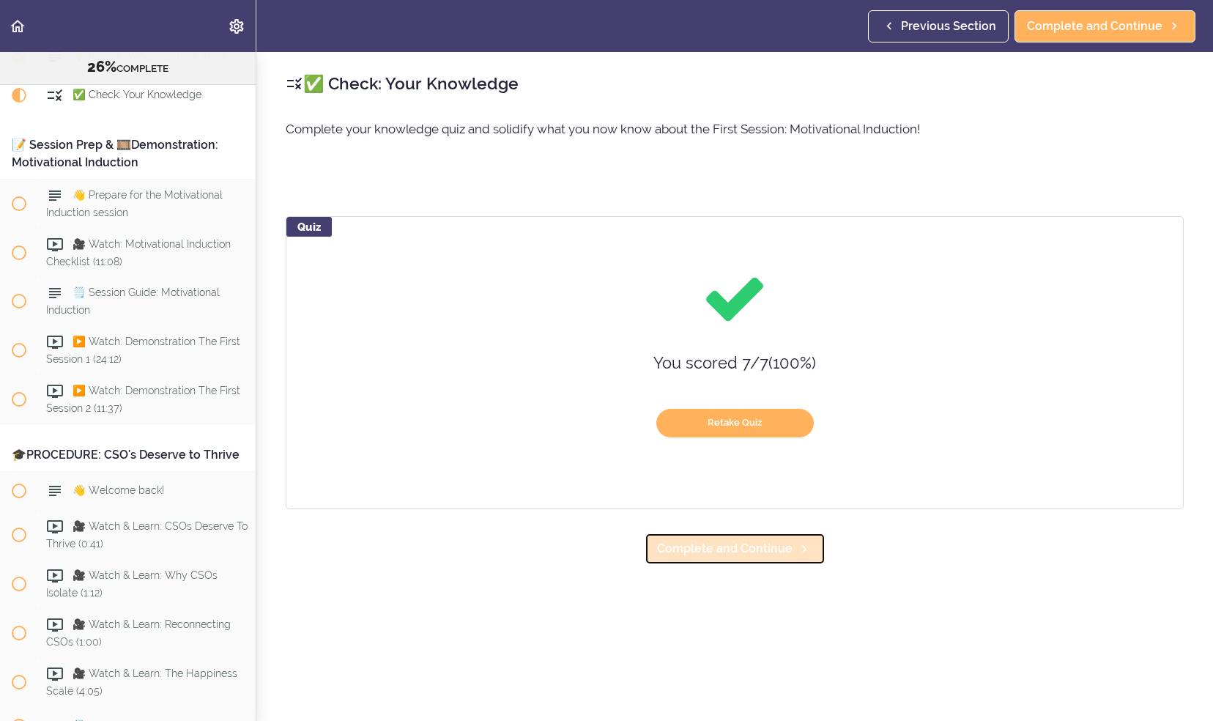
click at [772, 552] on span "Complete and Continue" at bounding box center [725, 549] width 136 height 18
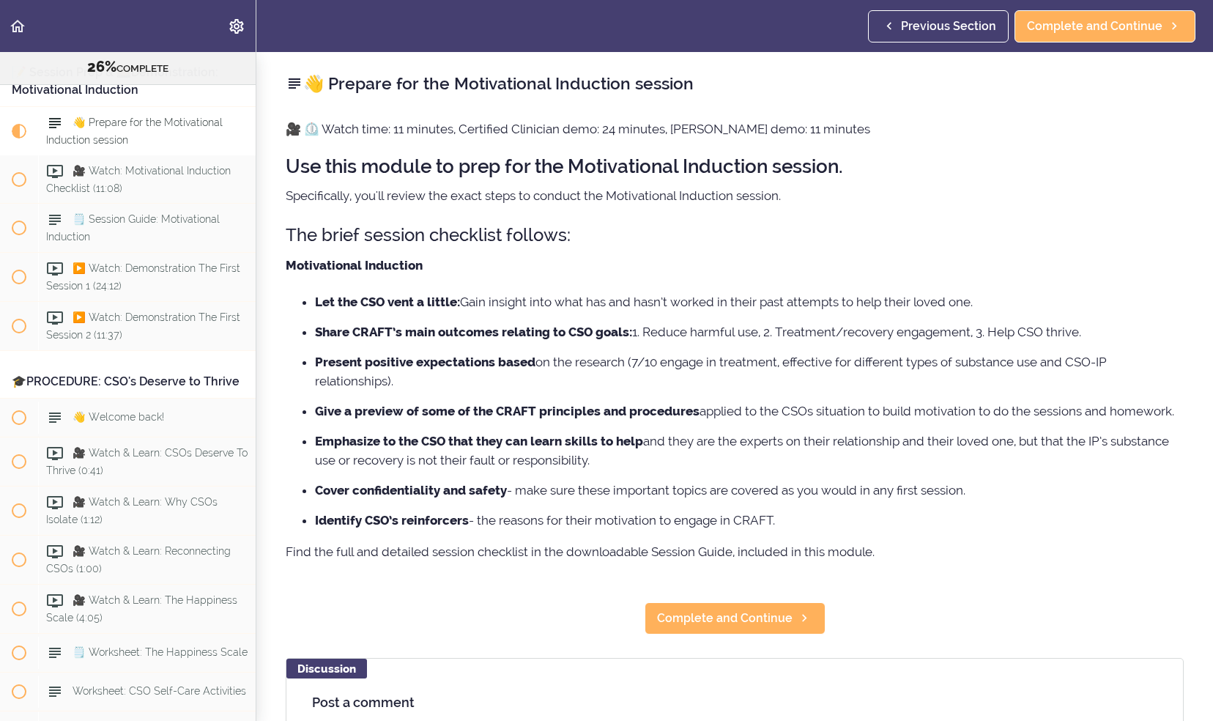
scroll to position [2929, 0]
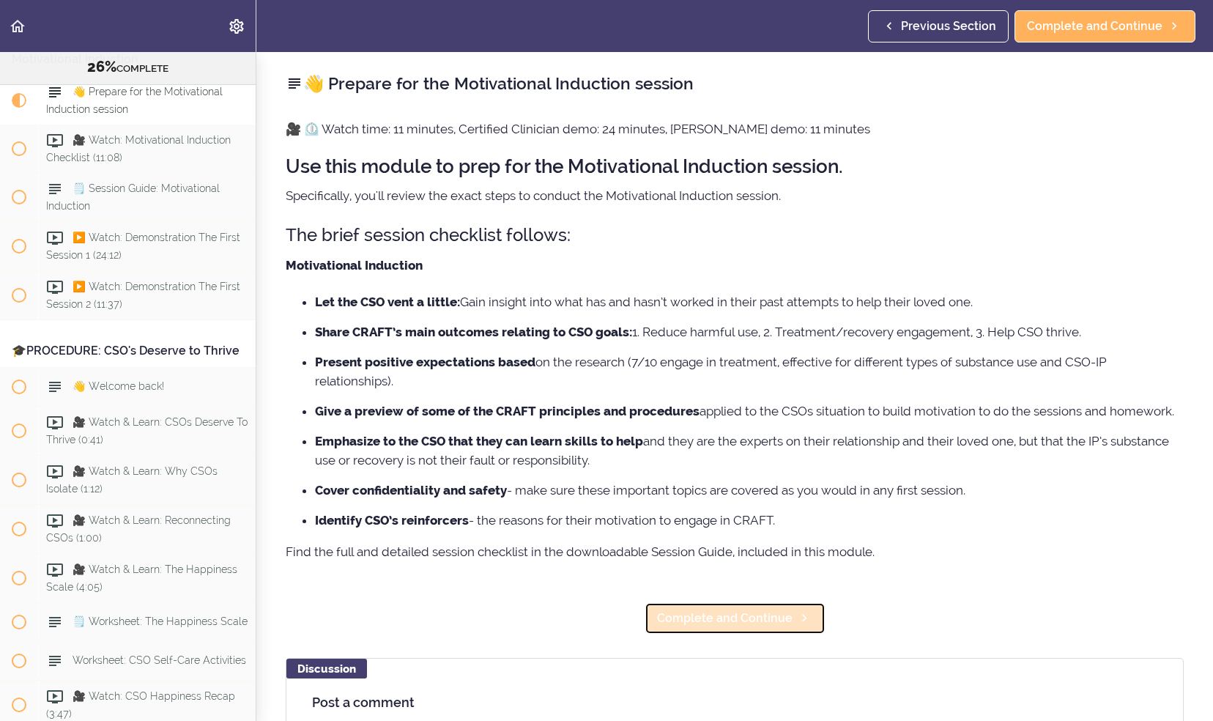
click at [756, 627] on span "Complete and Continue" at bounding box center [725, 619] width 136 height 18
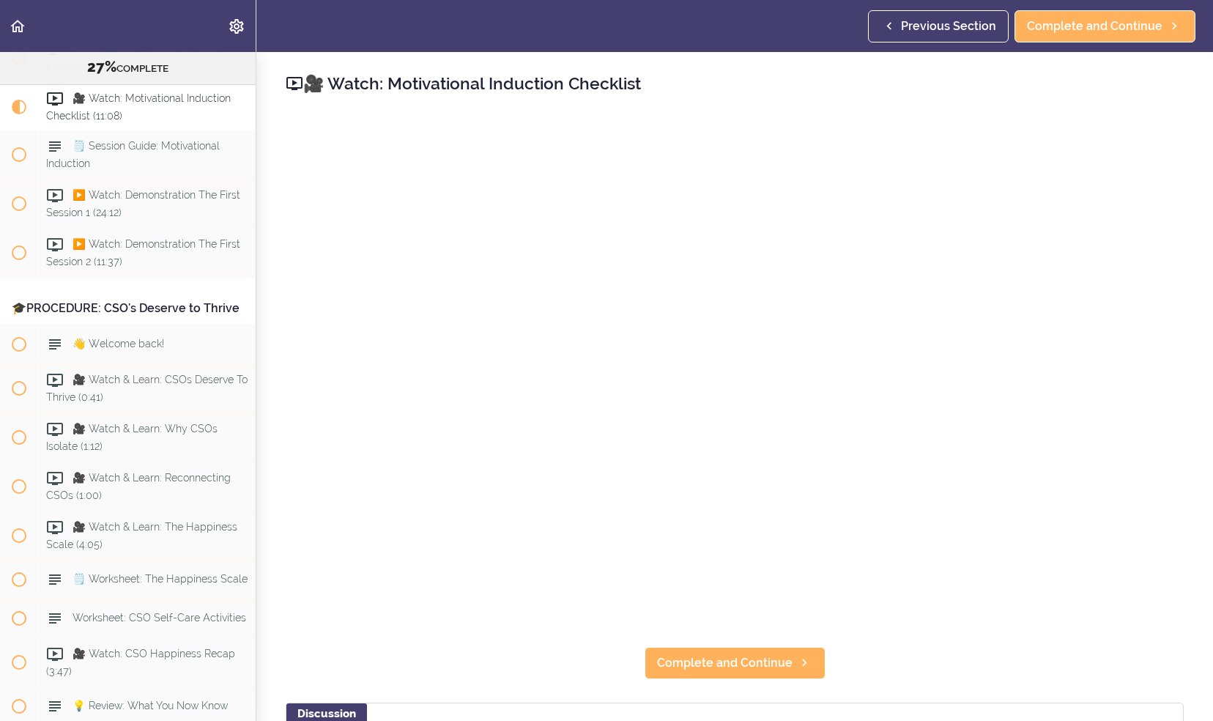
scroll to position [2979, 0]
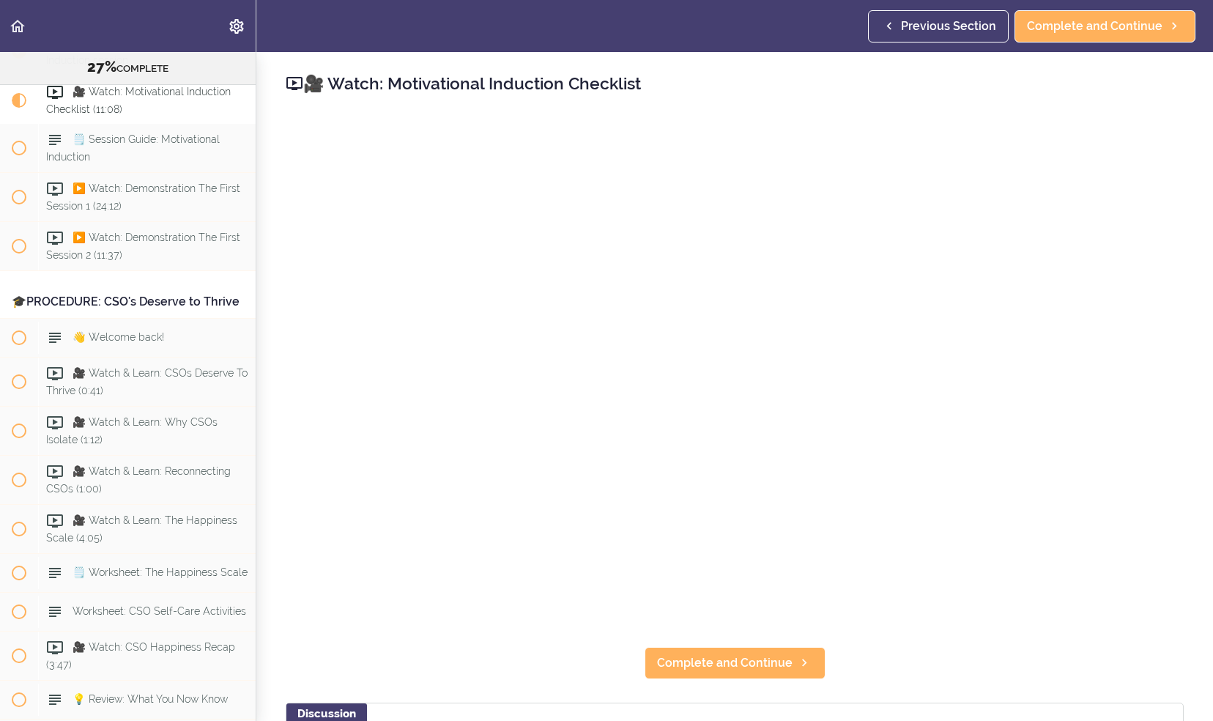
click at [930, 89] on h2 "🎥 Watch: Motivational Induction Checklist" at bounding box center [735, 83] width 898 height 25
click at [657, 654] on span "Complete and Continue" at bounding box center [725, 663] width 136 height 18
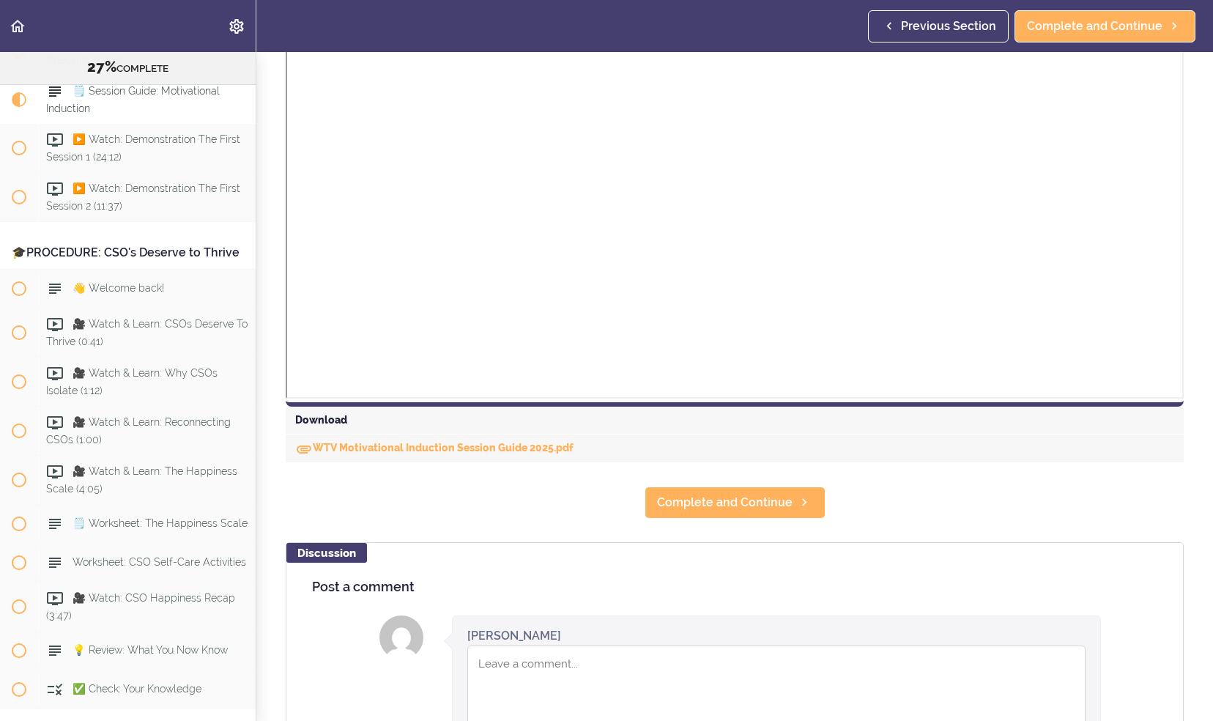
scroll to position [406, 0]
click at [744, 495] on span "Complete and Continue" at bounding box center [725, 504] width 136 height 18
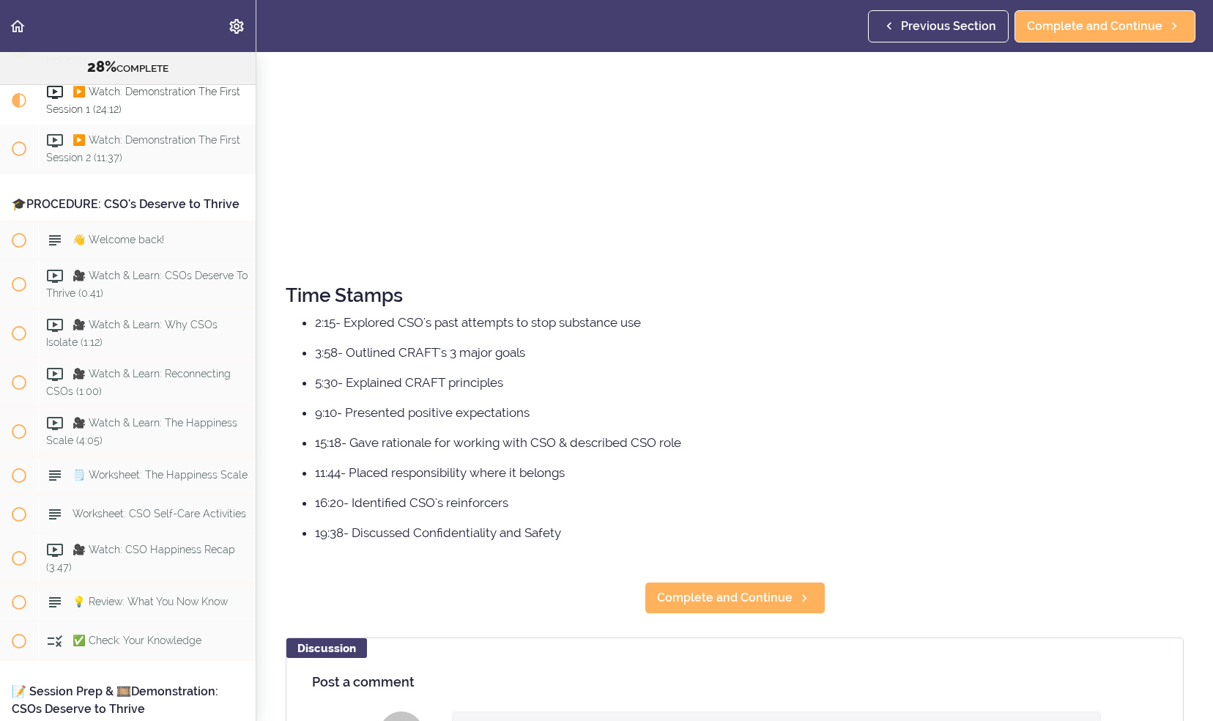
scroll to position [476, 0]
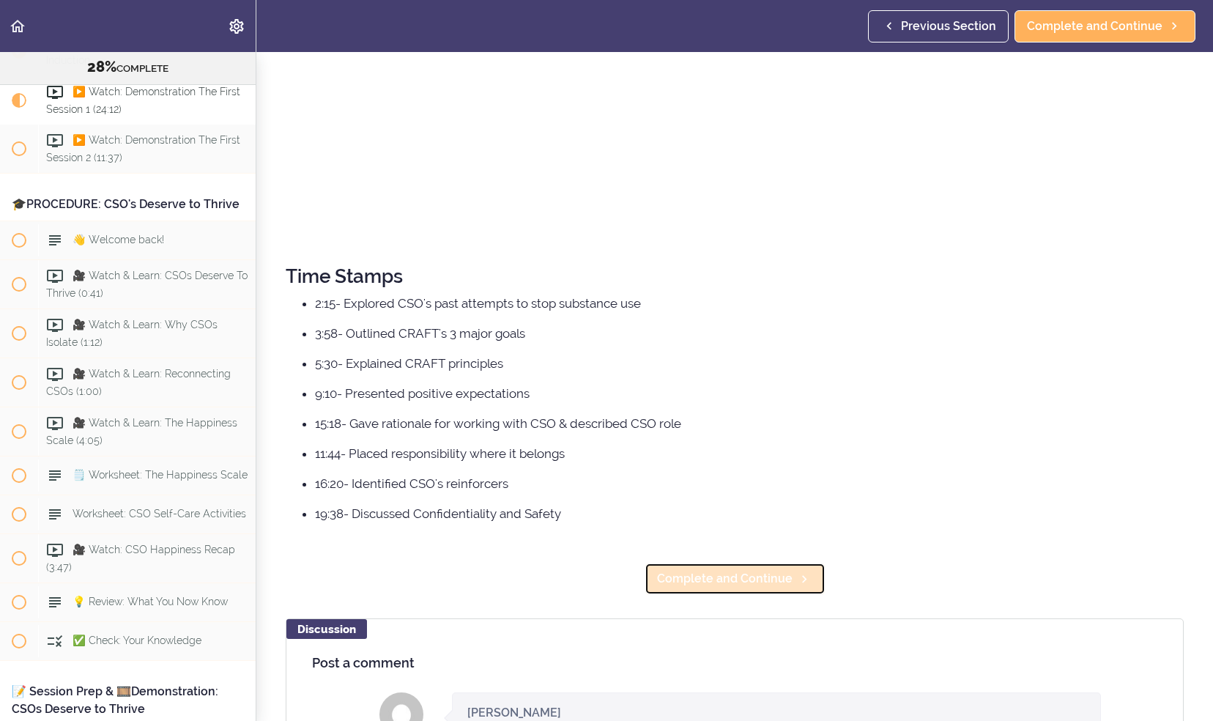
click at [787, 563] on link "Complete and Continue" at bounding box center [735, 579] width 181 height 32
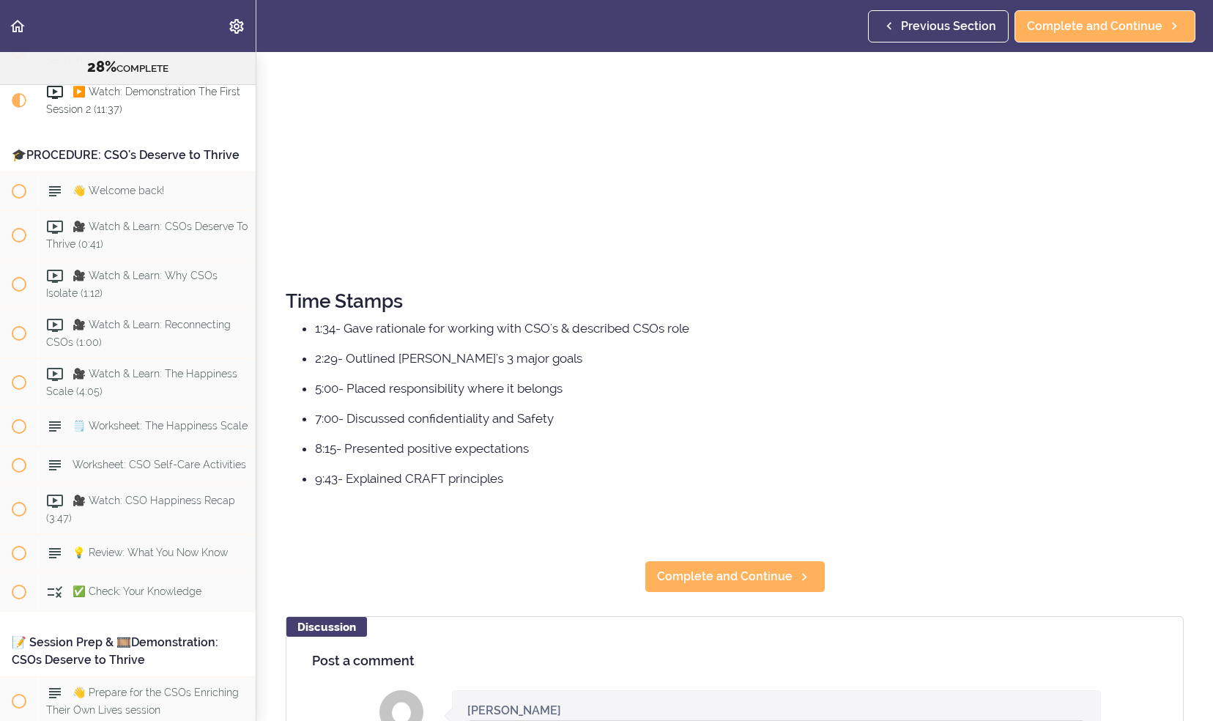
scroll to position [454, 0]
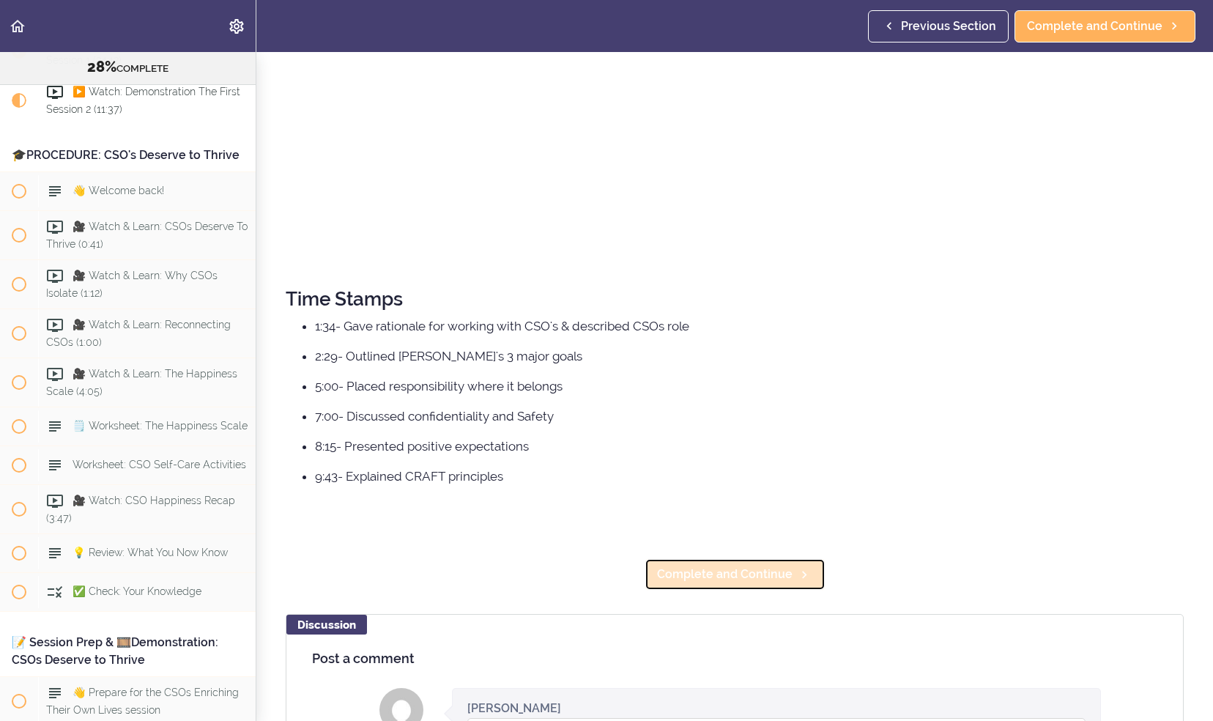
click at [707, 566] on span "Complete and Continue" at bounding box center [725, 575] width 136 height 18
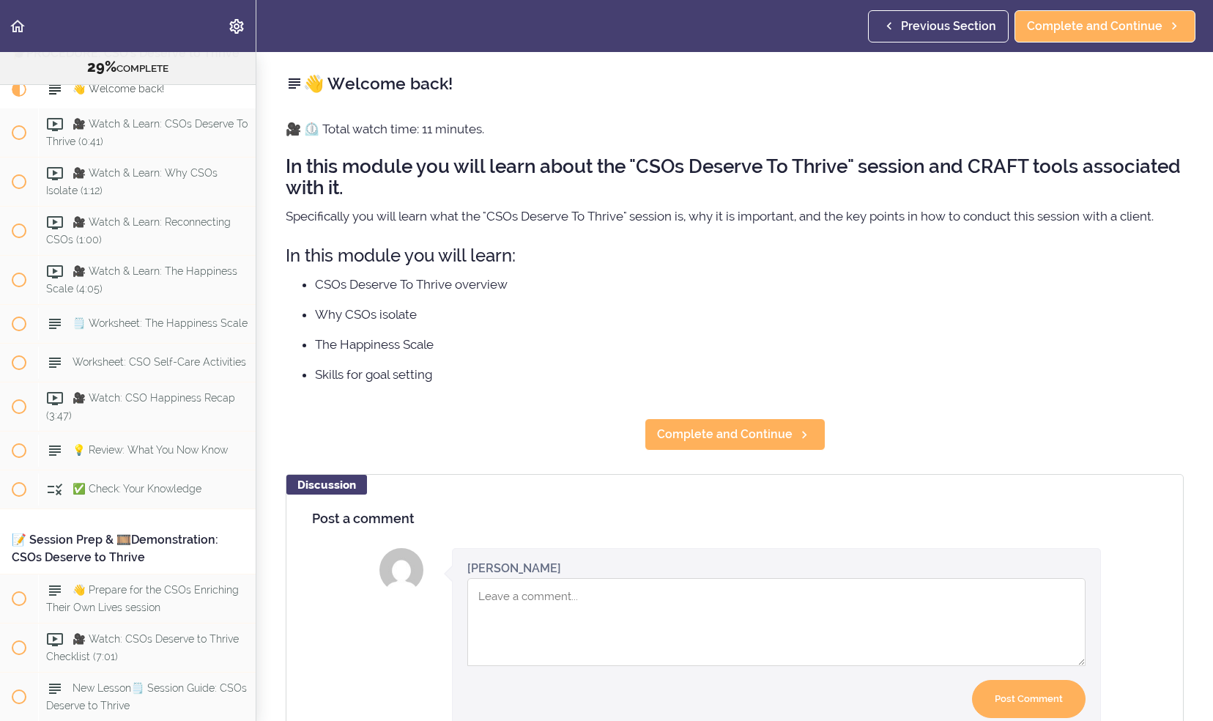
scroll to position [3239, 0]
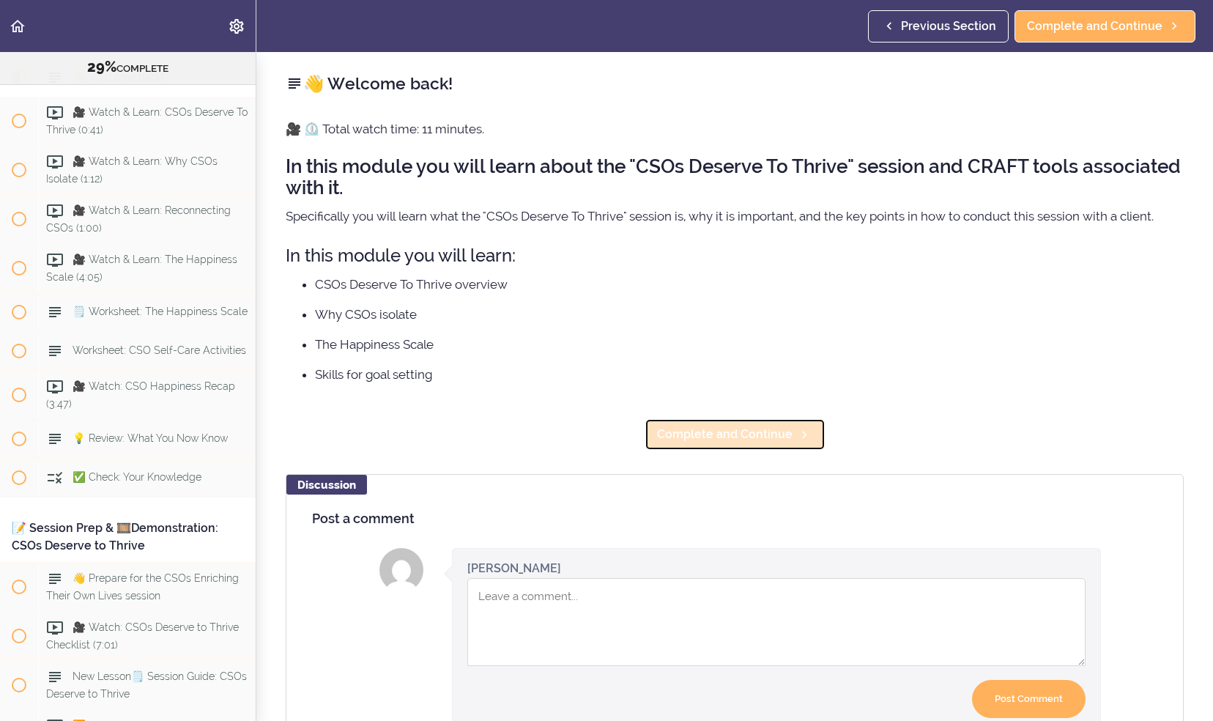
click at [702, 441] on span "Complete and Continue" at bounding box center [725, 435] width 136 height 18
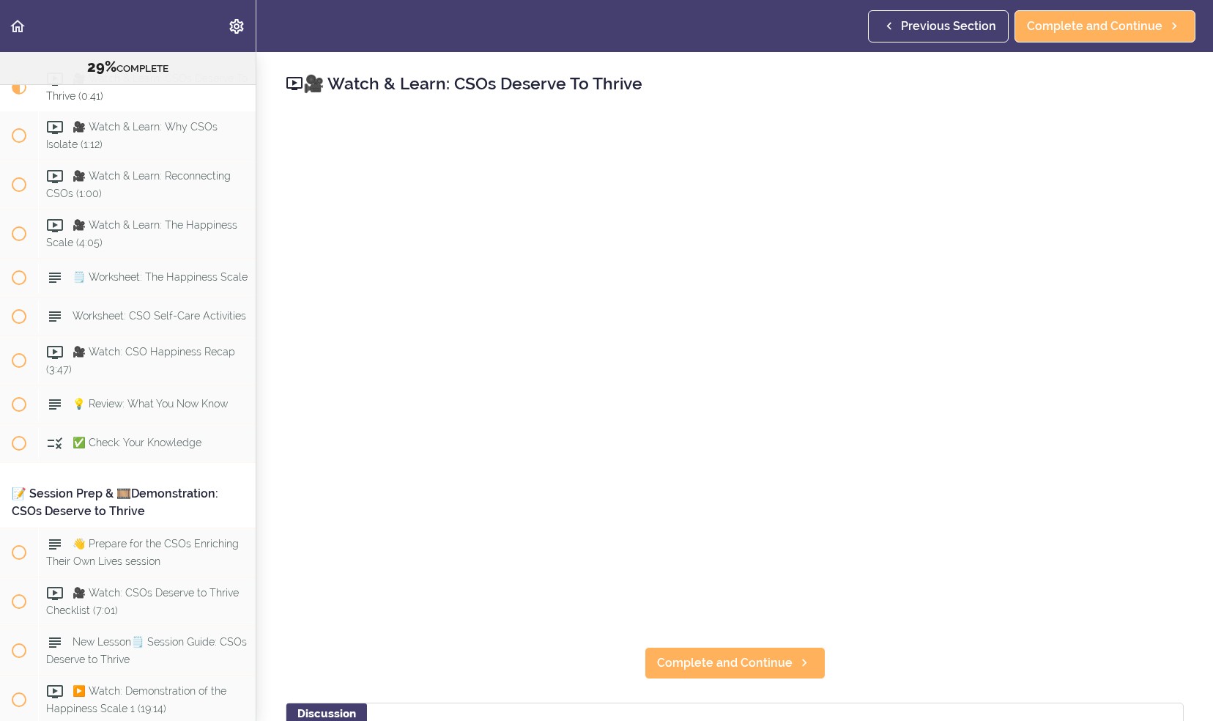
scroll to position [3278, 0]
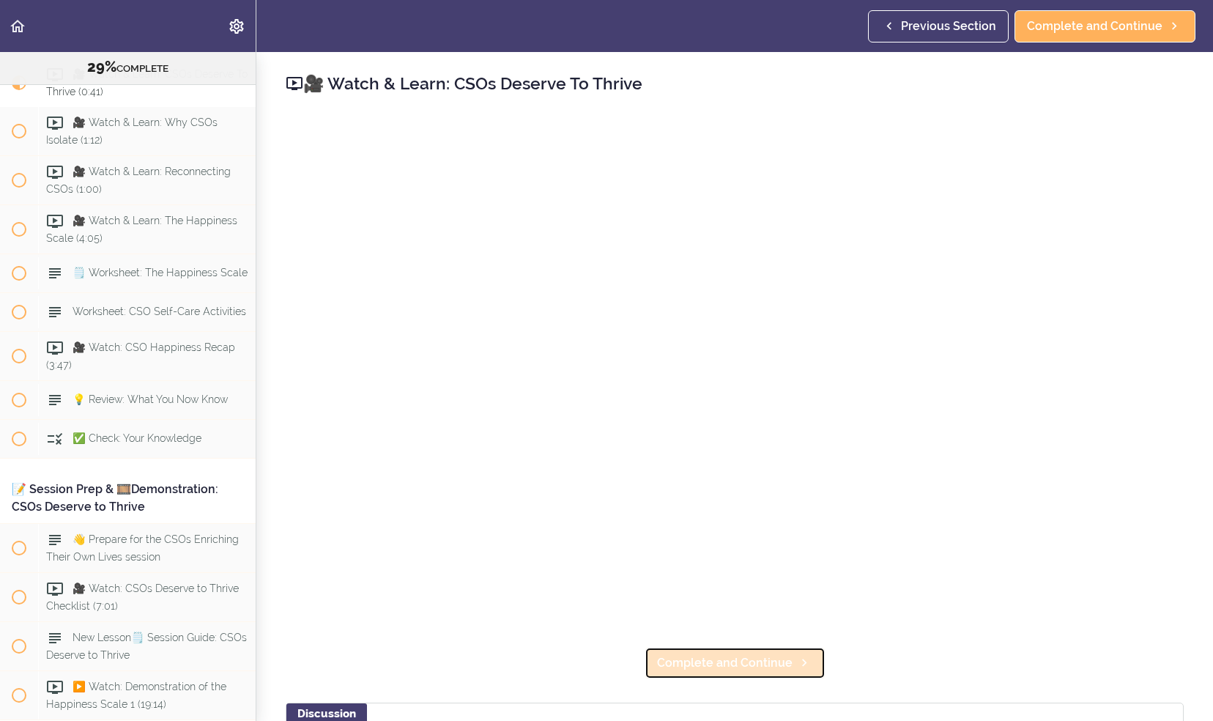
click at [675, 657] on span "Complete and Continue" at bounding box center [725, 663] width 136 height 18
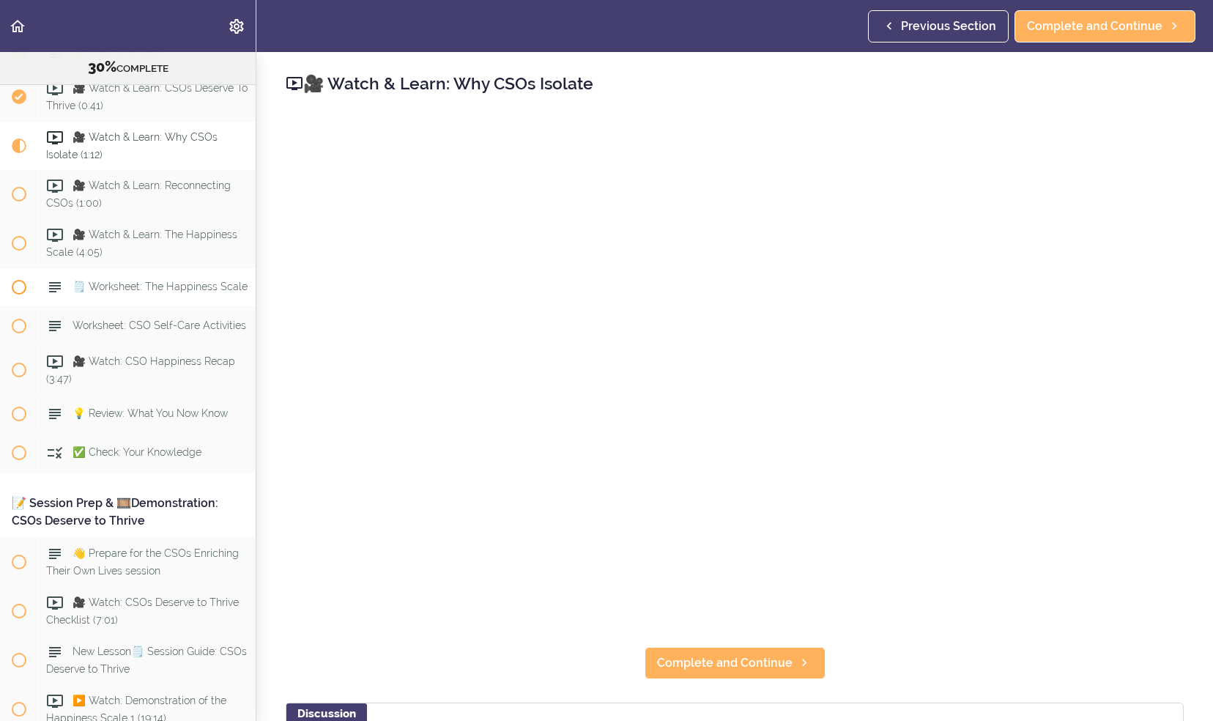
scroll to position [3266, 0]
